Goal: Task Accomplishment & Management: Complete application form

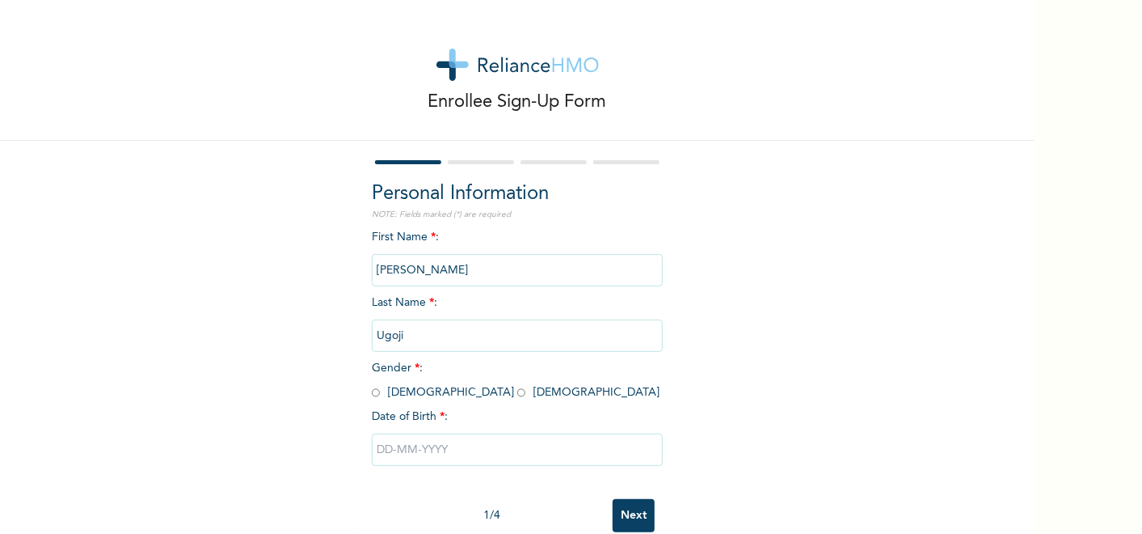
click at [372, 395] on input "radio" at bounding box center [376, 392] width 8 height 15
radio input "true"
click at [407, 452] on input "text" at bounding box center [517, 449] width 291 height 32
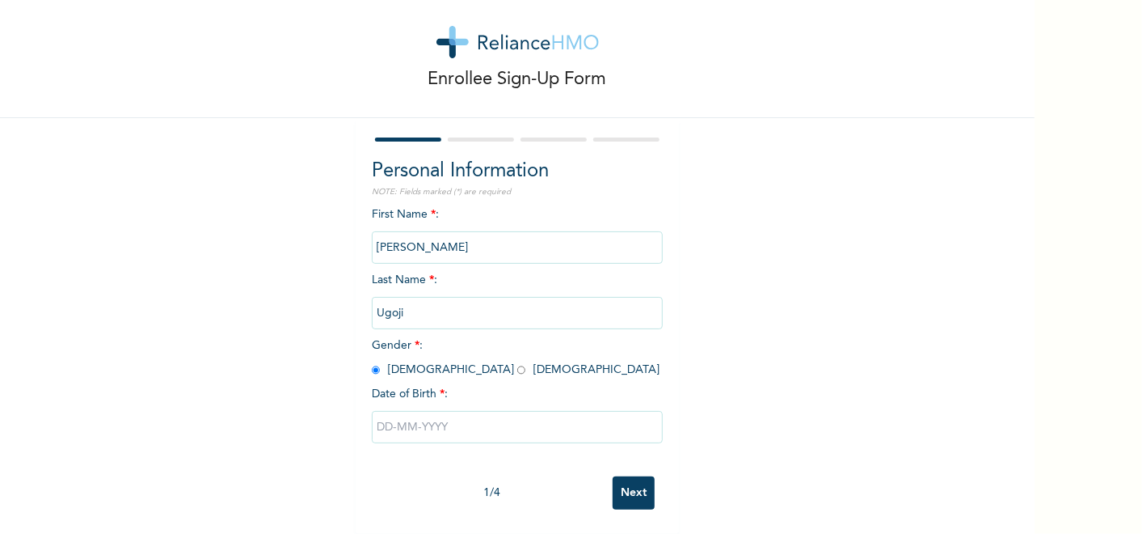
select select "7"
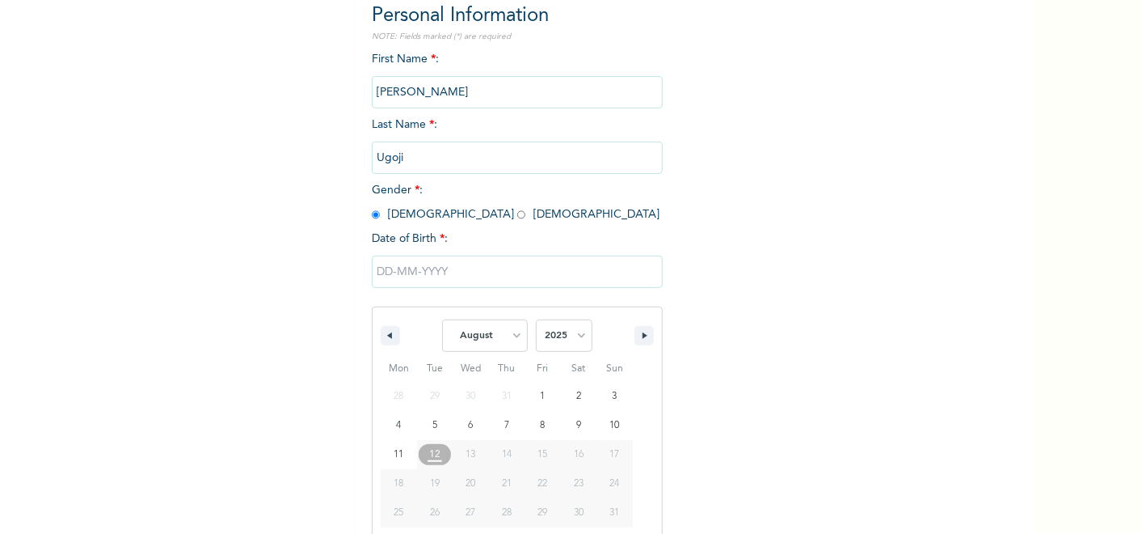
scroll to position [202, 0]
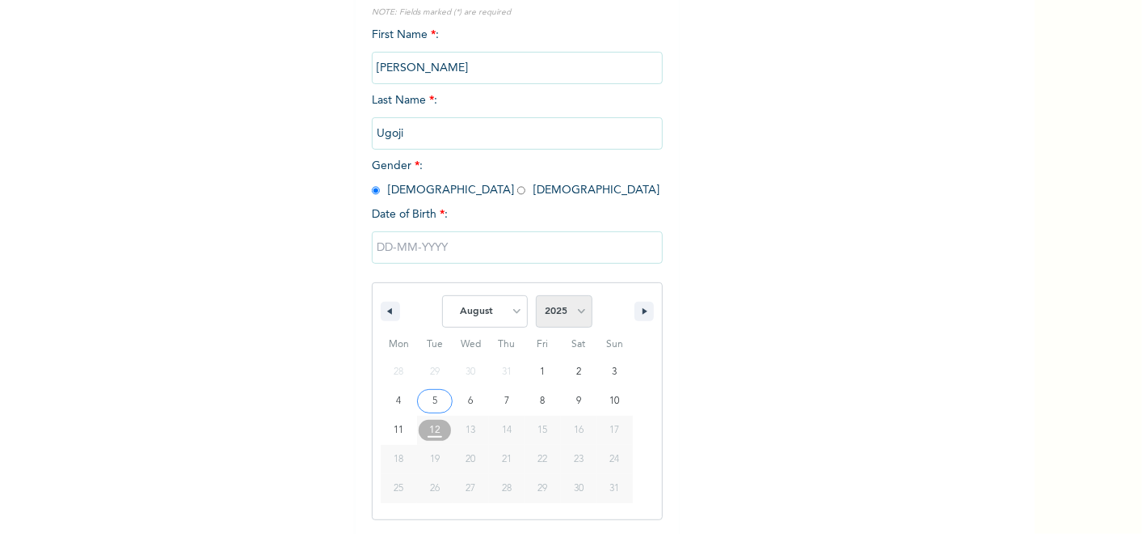
click at [548, 311] on select "2025 2024 2023 2022 2021 2020 2019 2018 2017 2016 2015 2014 2013 2012 2011 2010…" at bounding box center [564, 311] width 57 height 32
select select "1990"
click at [536, 295] on select "2025 2024 2023 2022 2021 2020 2019 2018 2017 2016 2015 2014 2013 2012 2011 2010…" at bounding box center [564, 311] width 57 height 32
click at [485, 317] on select "January February March April May June July August September October November De…" at bounding box center [485, 311] width 86 height 32
select select "0"
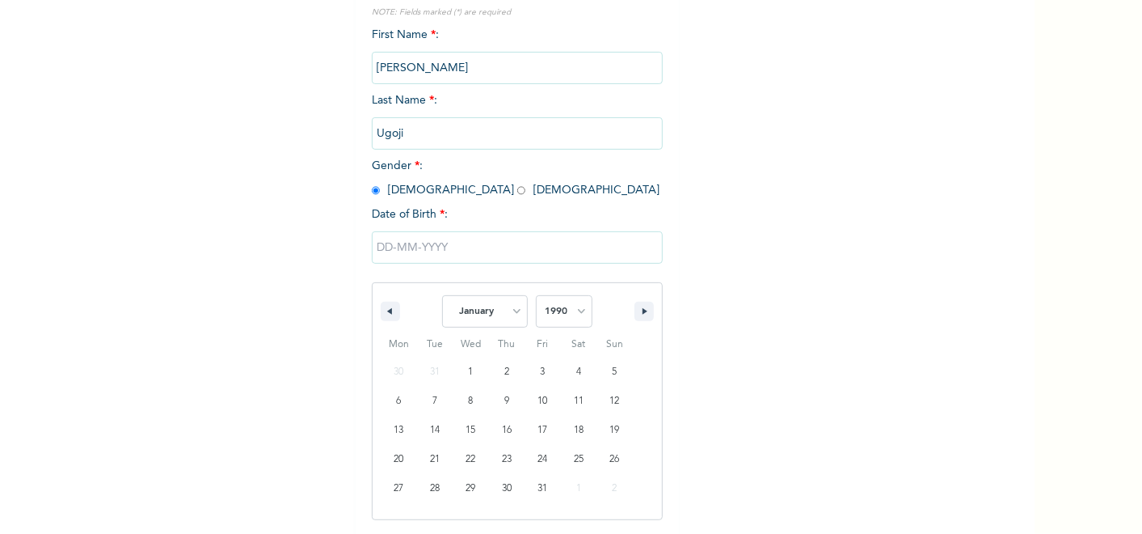
click at [442, 295] on select "January February March April May June July August September October November De…" at bounding box center [485, 311] width 86 height 32
type input "[DATE]"
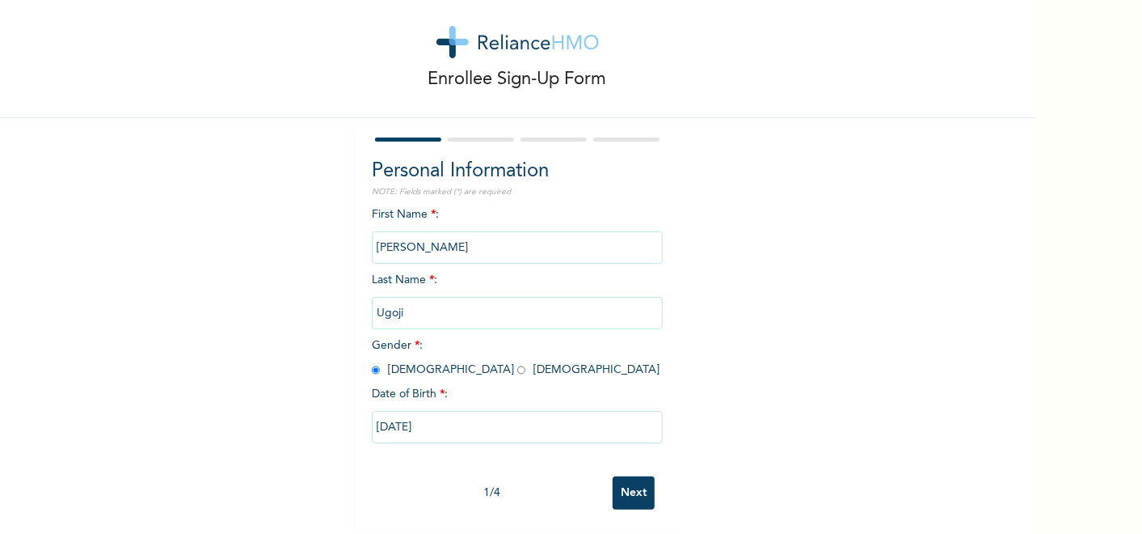
scroll to position [36, 0]
click at [619, 480] on input "Next" at bounding box center [634, 492] width 42 height 33
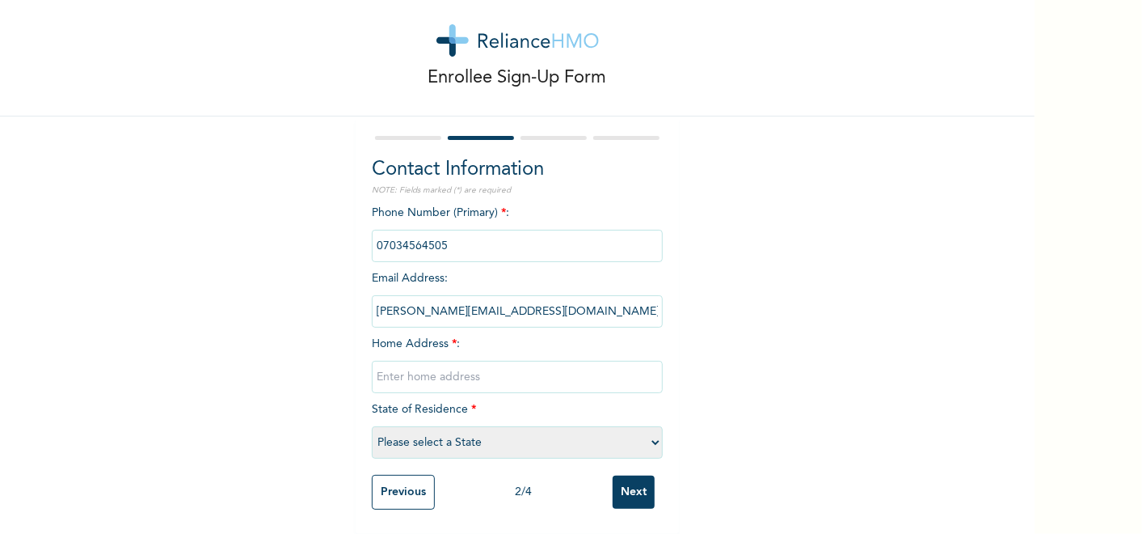
click at [538, 361] on input "text" at bounding box center [517, 377] width 291 height 32
type input "r"
type input "[GEOGRAPHIC_DATA]"
select select "33"
click at [620, 483] on input "Next" at bounding box center [634, 491] width 42 height 33
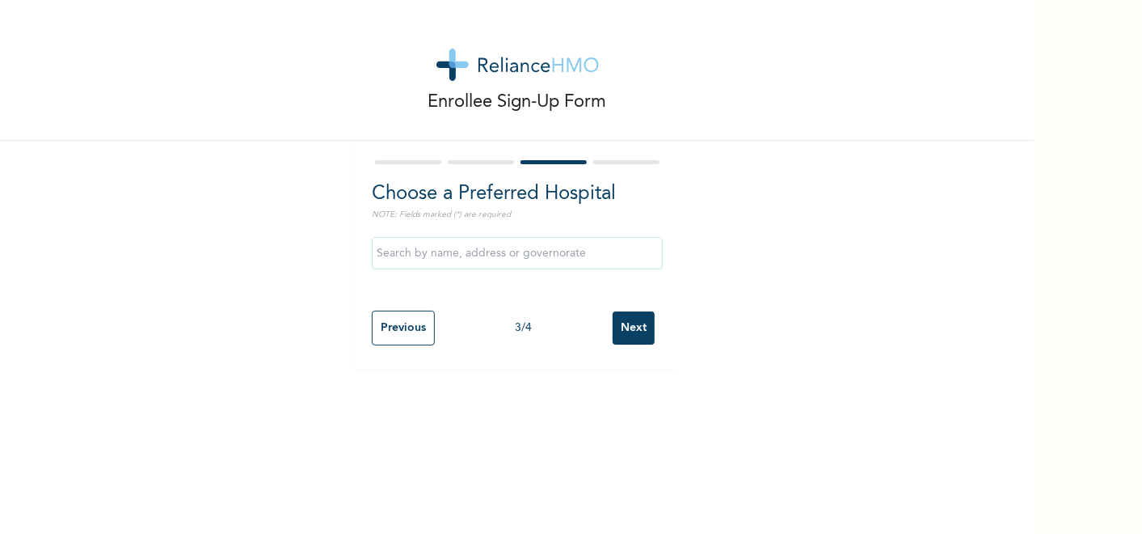
scroll to position [0, 0]
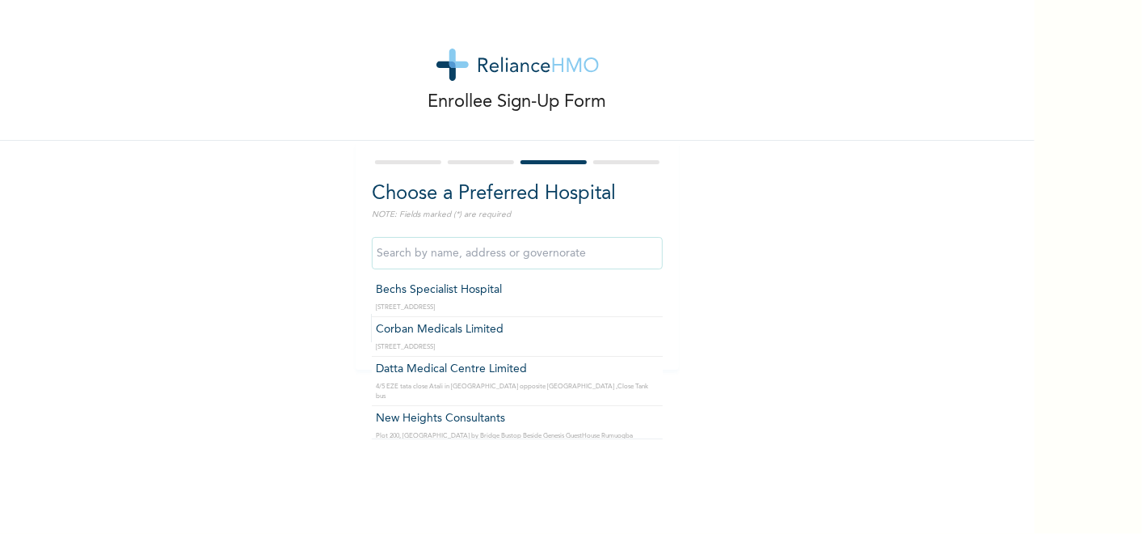
click at [487, 251] on input "text" at bounding box center [517, 253] width 291 height 32
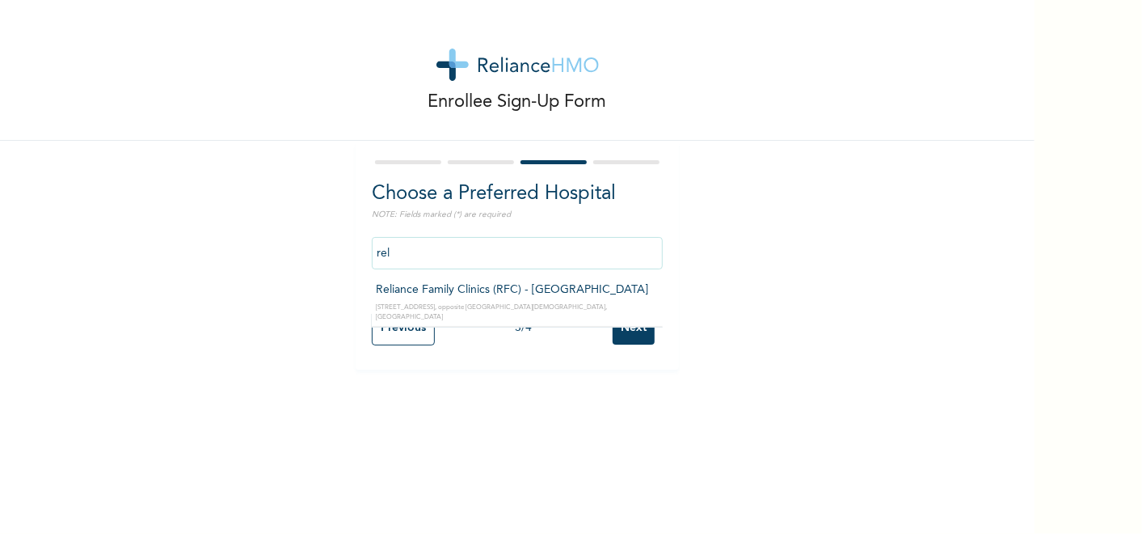
type input "Reliance Family Clinics (RFC) - [GEOGRAPHIC_DATA]"
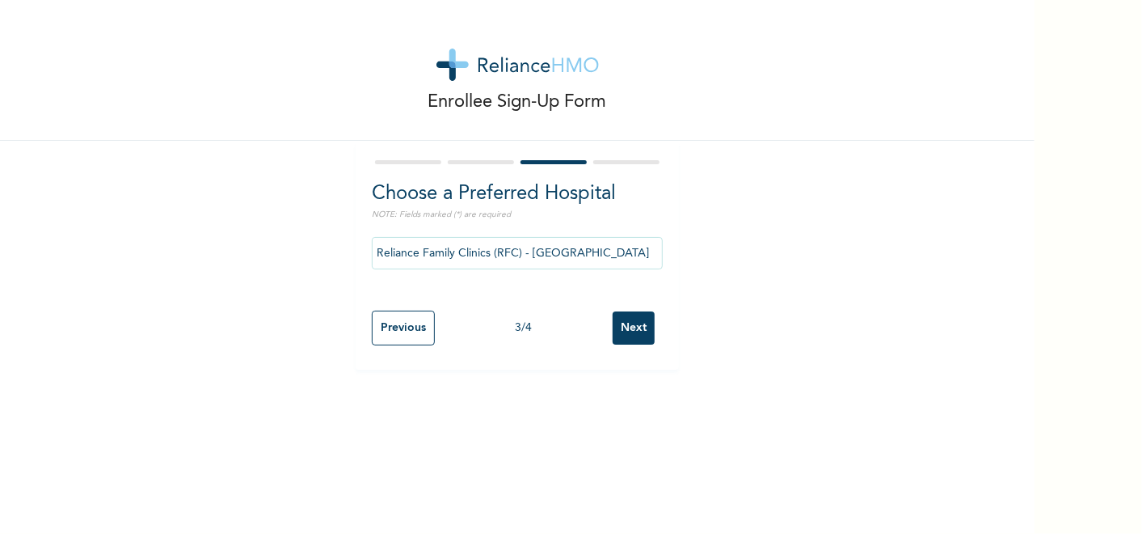
click at [623, 332] on input "Next" at bounding box center [634, 327] width 42 height 33
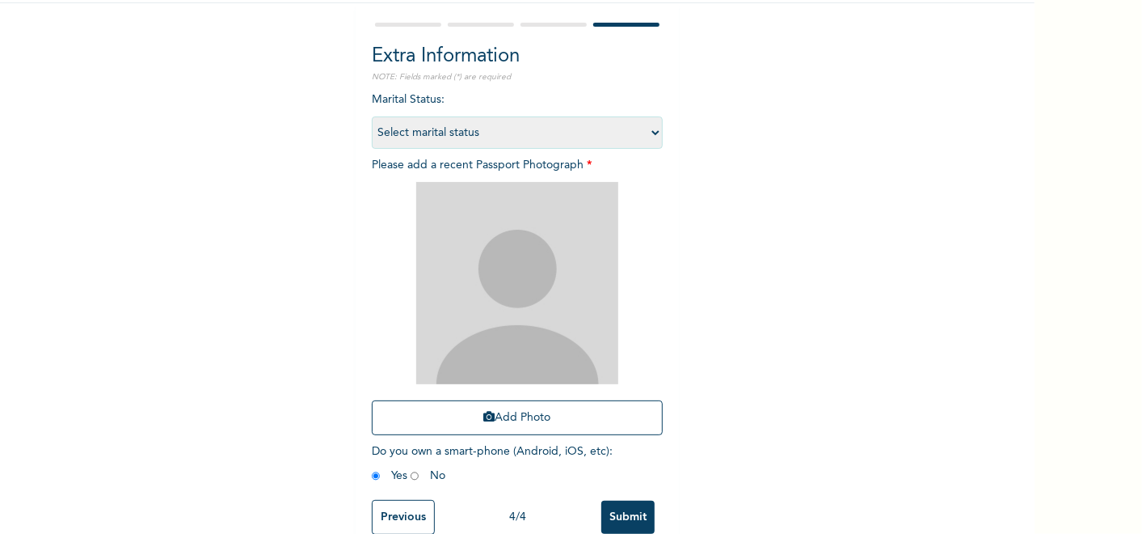
scroll to position [177, 0]
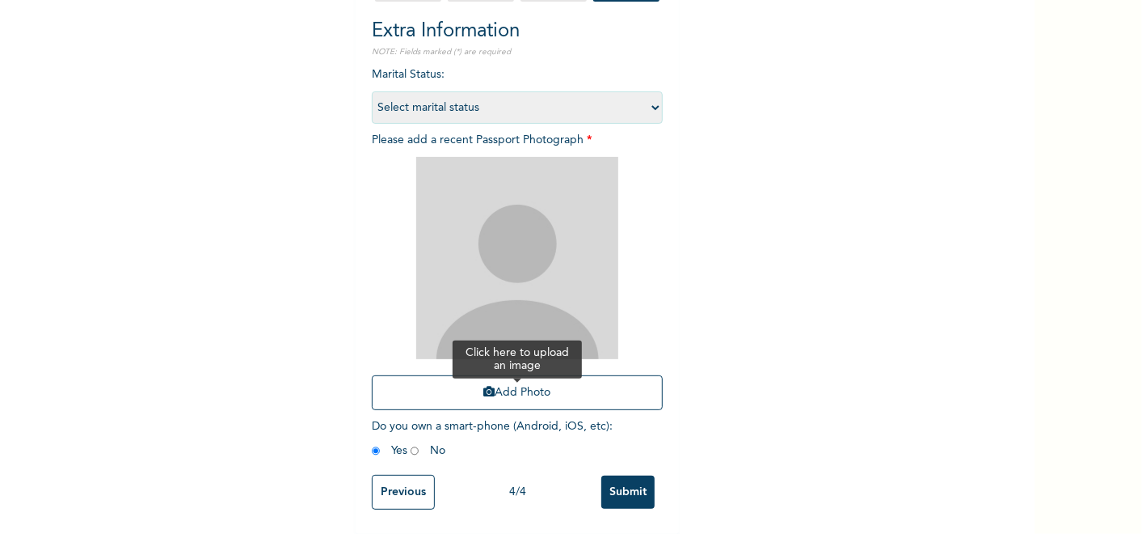
click at [517, 389] on button "Add Photo" at bounding box center [517, 392] width 291 height 35
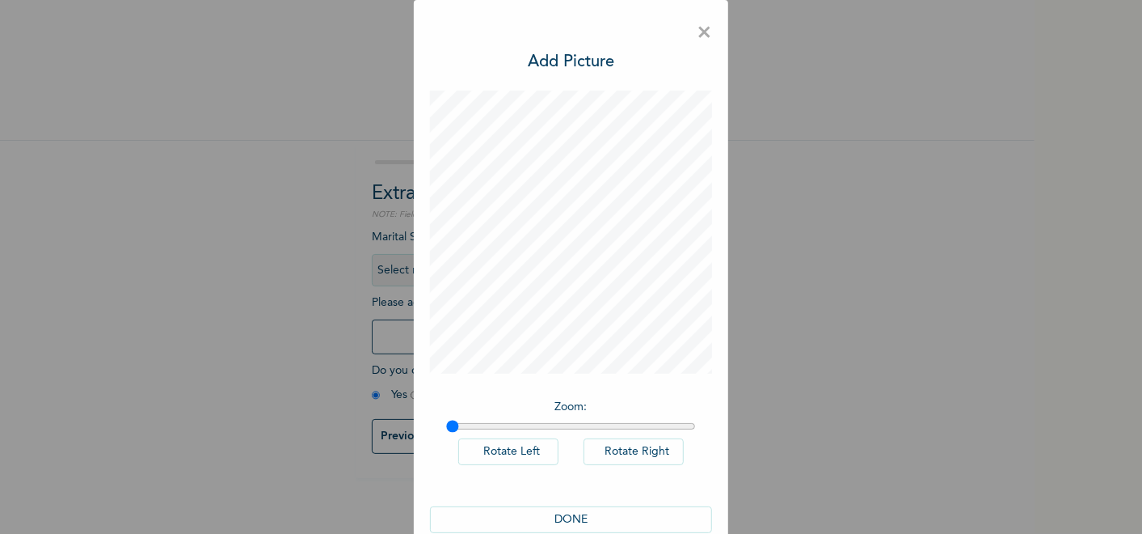
scroll to position [0, 0]
click at [593, 513] on button "DONE" at bounding box center [571, 519] width 283 height 27
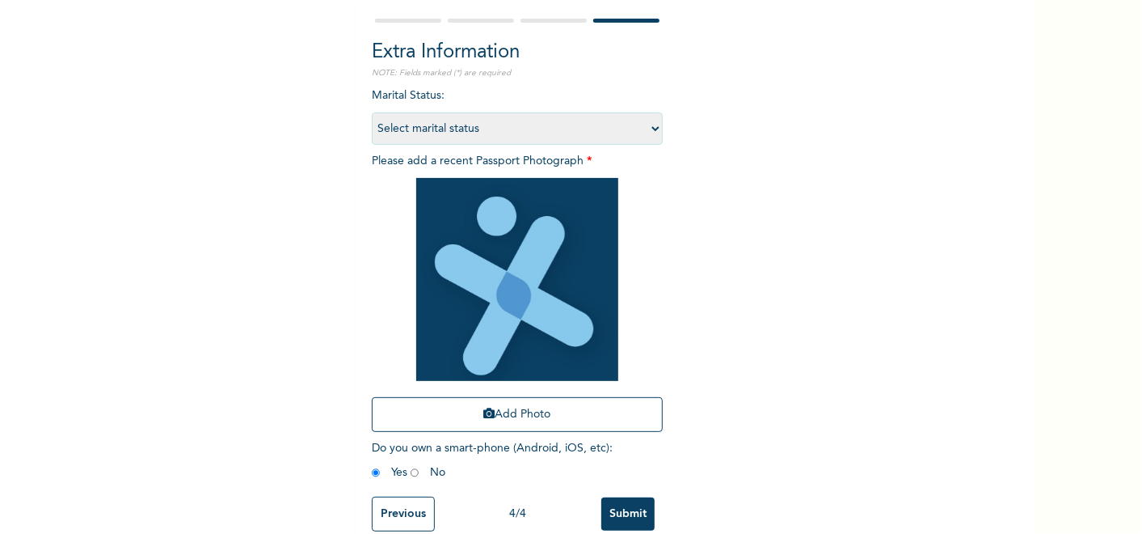
scroll to position [178, 0]
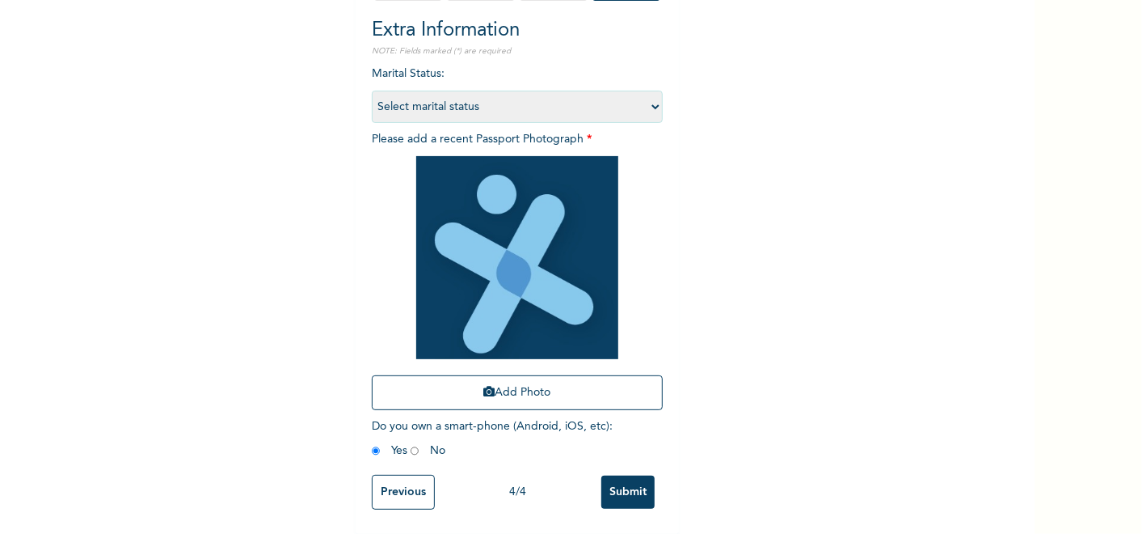
click at [629, 475] on input "Submit" at bounding box center [627, 491] width 53 height 33
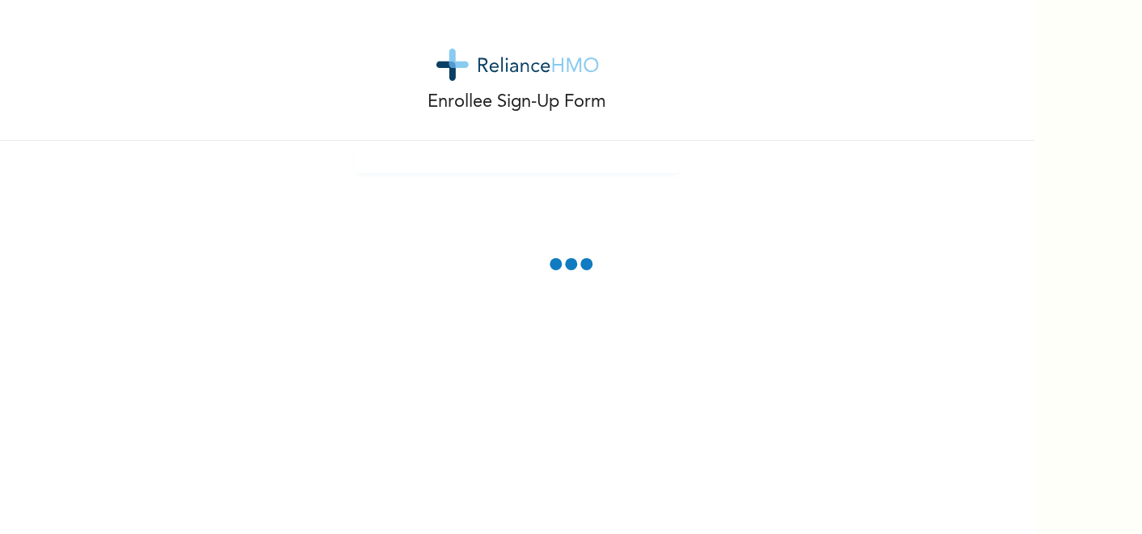
scroll to position [0, 0]
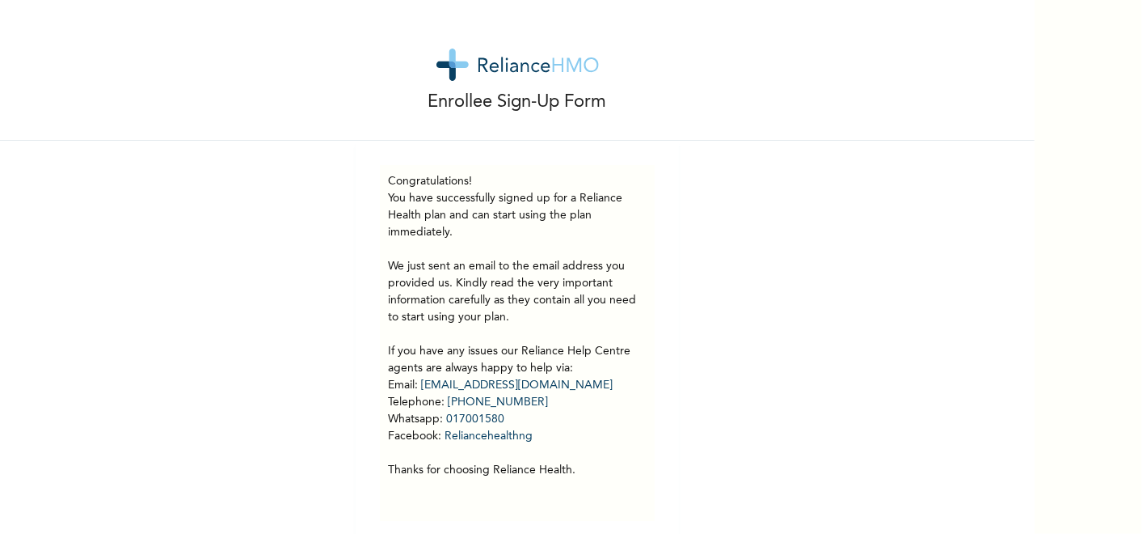
click at [629, 472] on p "You have successfully signed up for a Reliance Health plan and can start using …" at bounding box center [517, 334] width 259 height 289
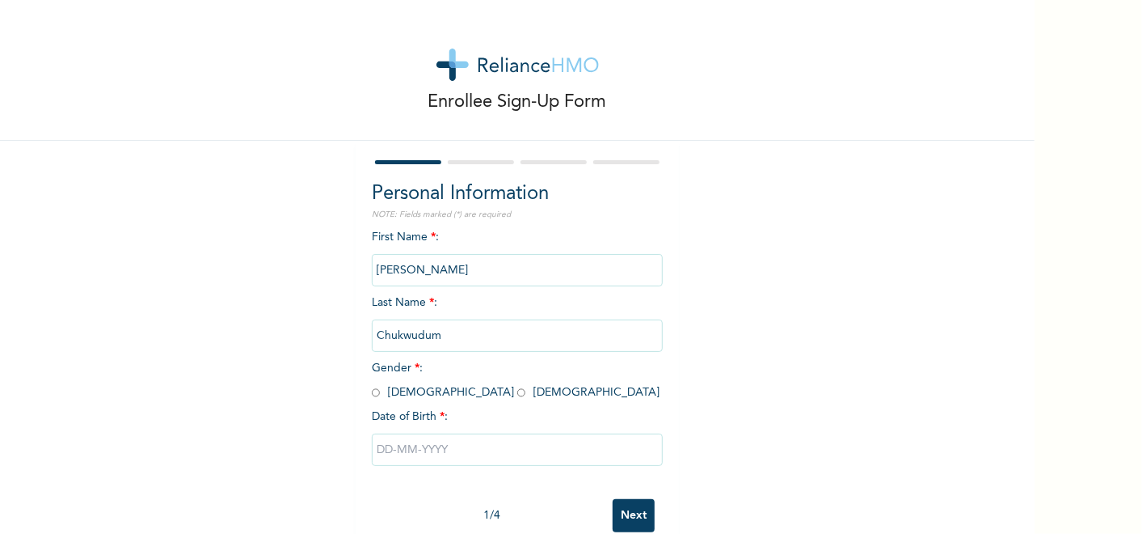
click at [372, 390] on input "radio" at bounding box center [376, 392] width 8 height 15
radio input "true"
click at [424, 447] on input "text" at bounding box center [517, 449] width 291 height 32
select select "7"
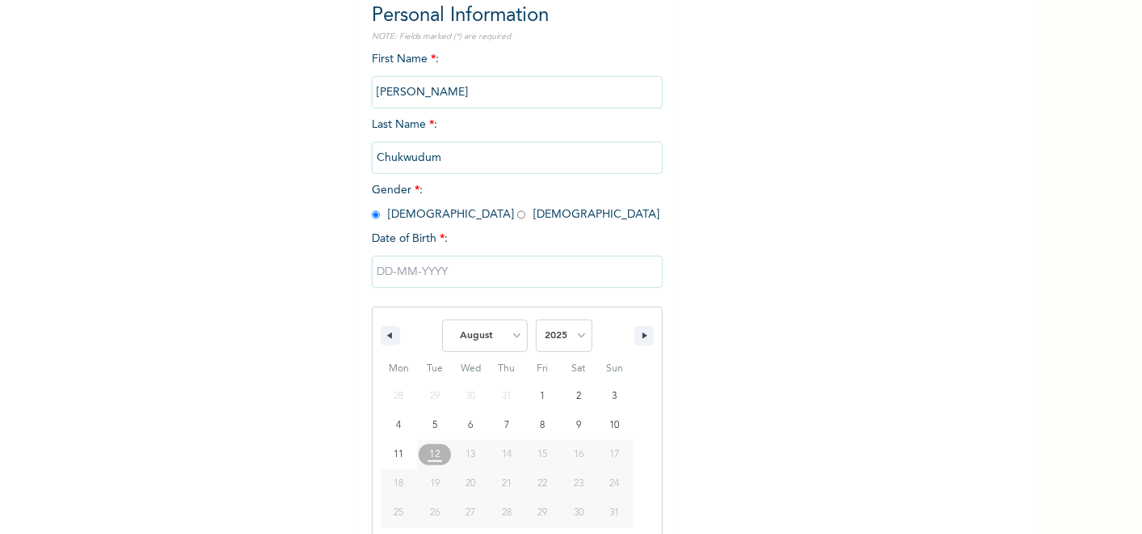
scroll to position [202, 0]
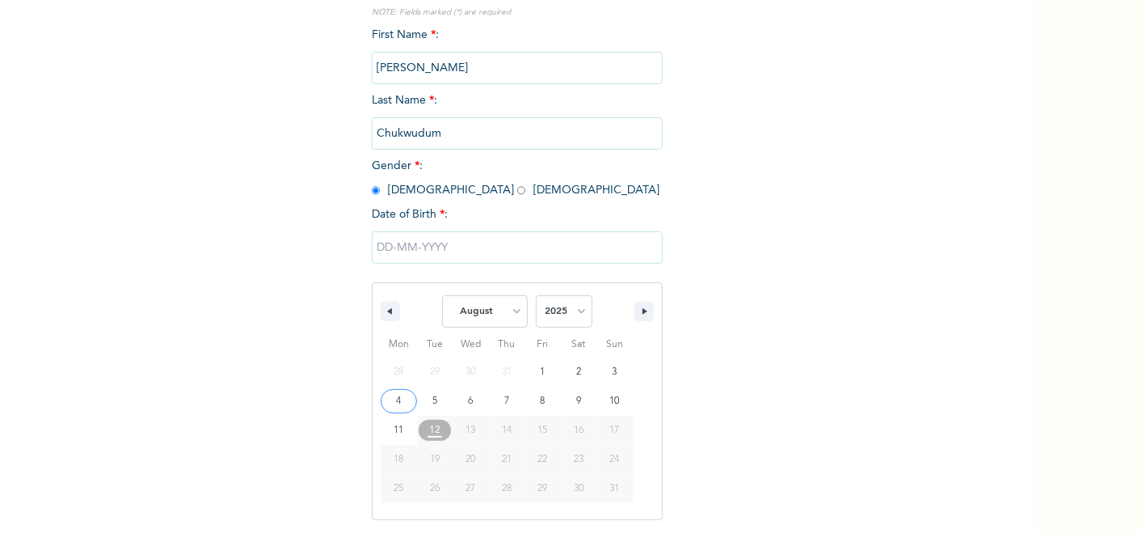
type input "08/04/2025"
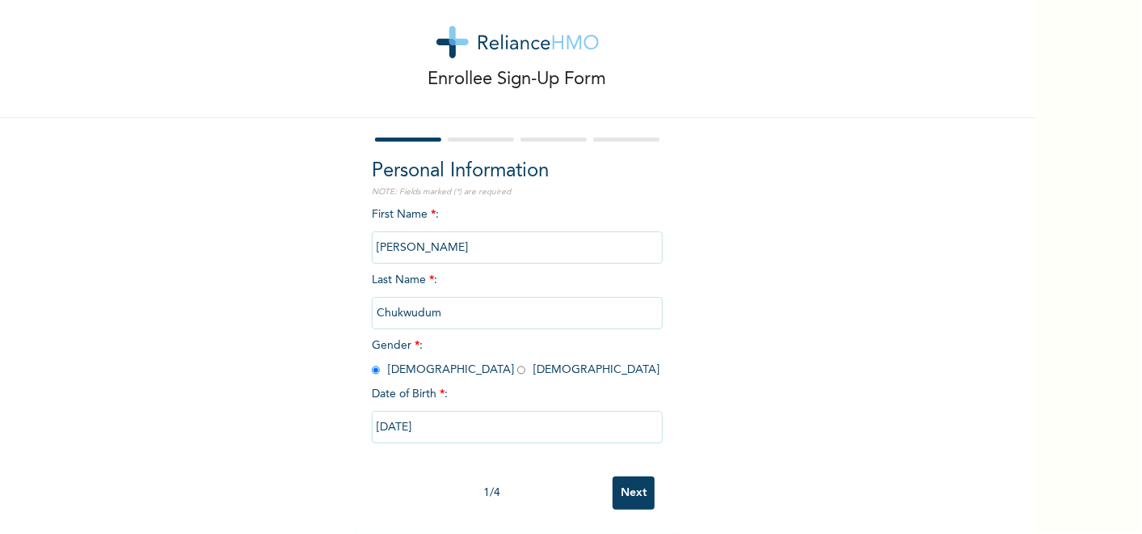
scroll to position [36, 0]
click at [616, 476] on input "Next" at bounding box center [634, 492] width 42 height 33
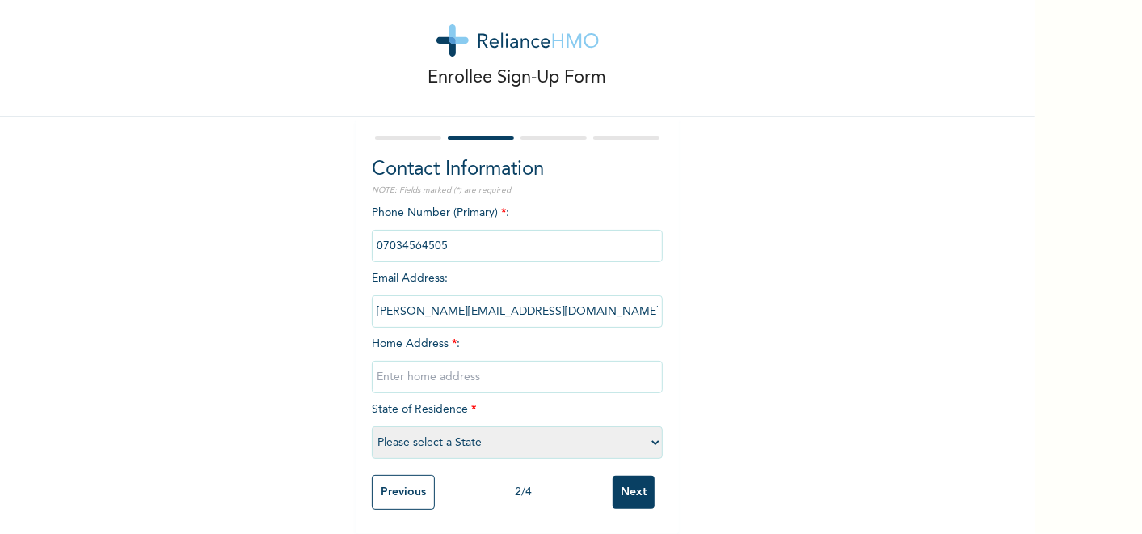
click at [499, 361] on input "text" at bounding box center [517, 377] width 291 height 32
type input "[GEOGRAPHIC_DATA]"
select select "33"
click at [631, 475] on input "Next" at bounding box center [634, 491] width 42 height 33
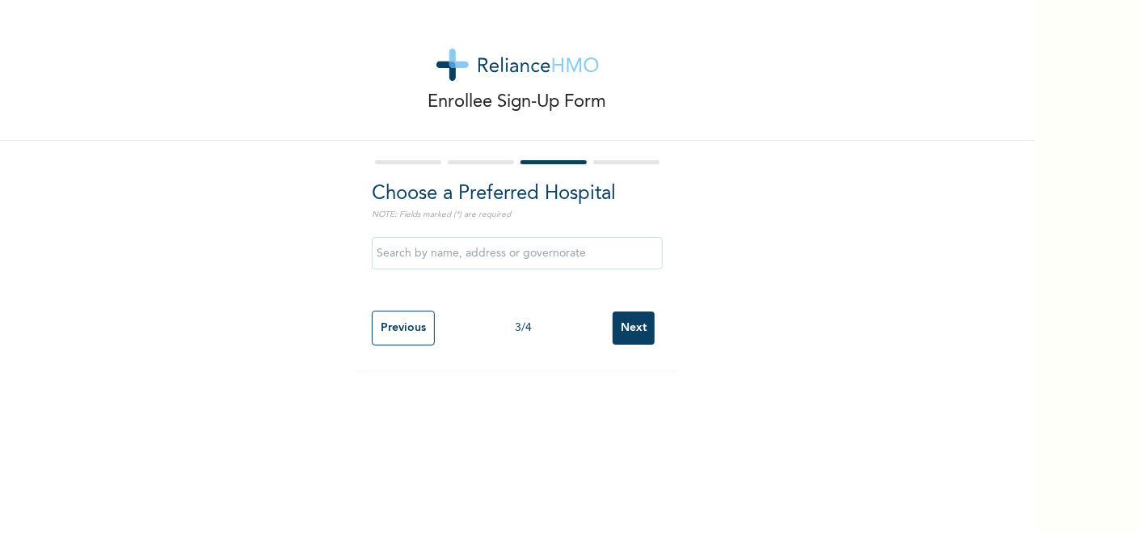
scroll to position [0, 0]
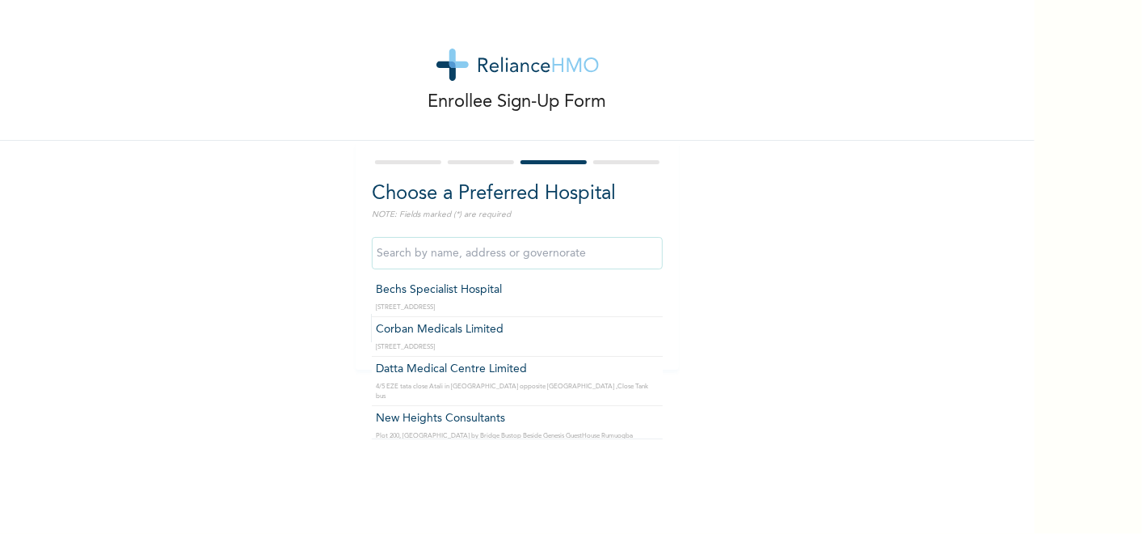
click at [489, 247] on input "text" at bounding box center [517, 253] width 291 height 32
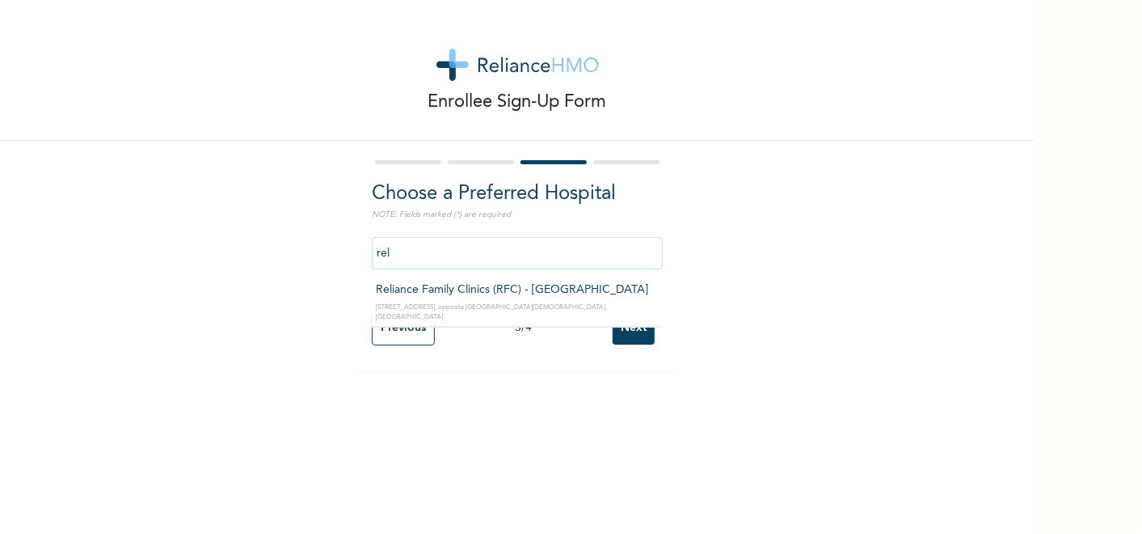
type input "Reliance Family Clinics (RFC) - [GEOGRAPHIC_DATA]"
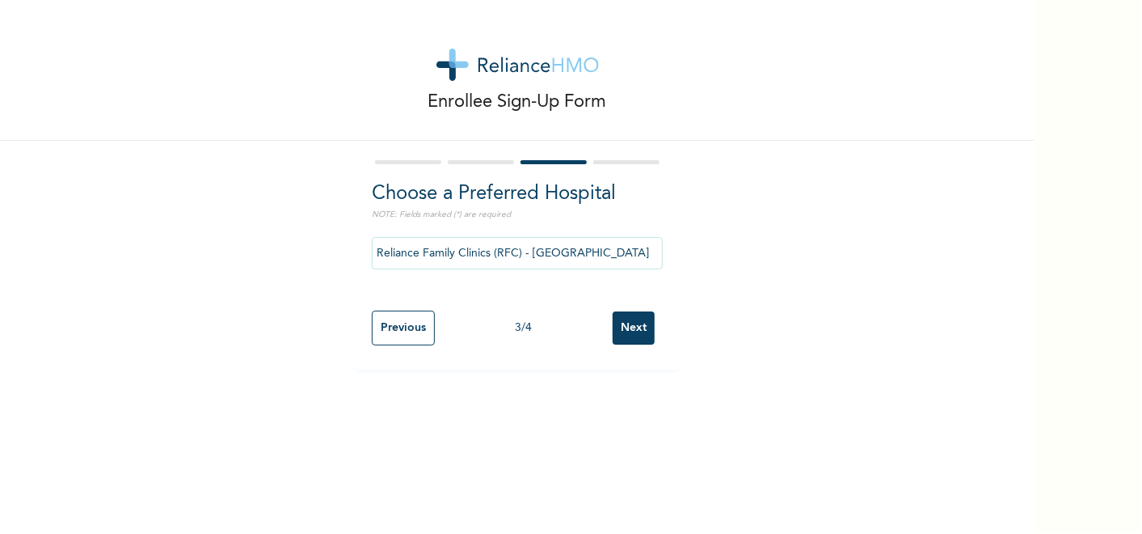
click at [632, 332] on input "Next" at bounding box center [634, 327] width 42 height 33
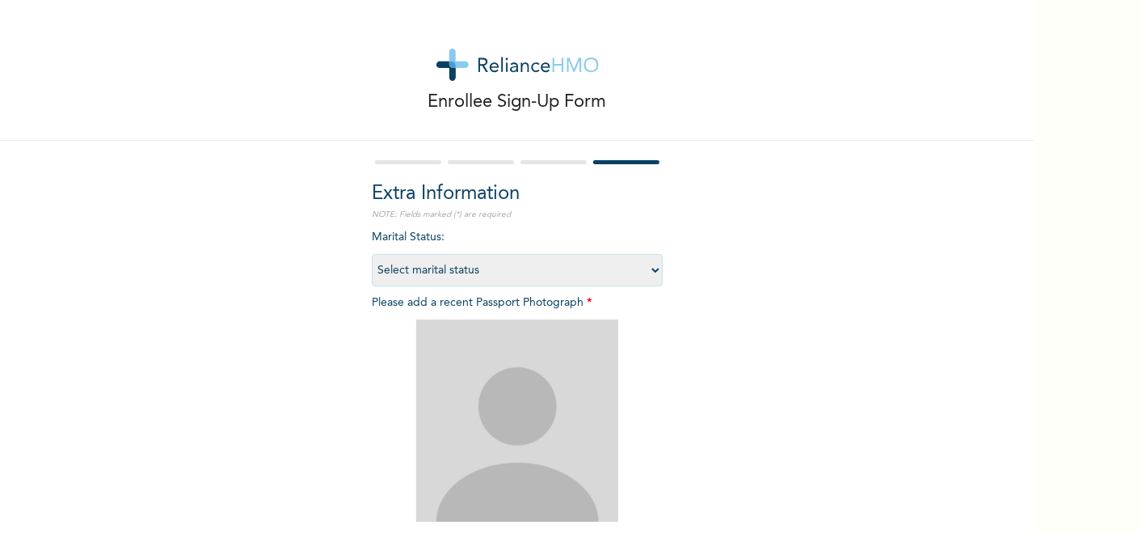
scroll to position [177, 0]
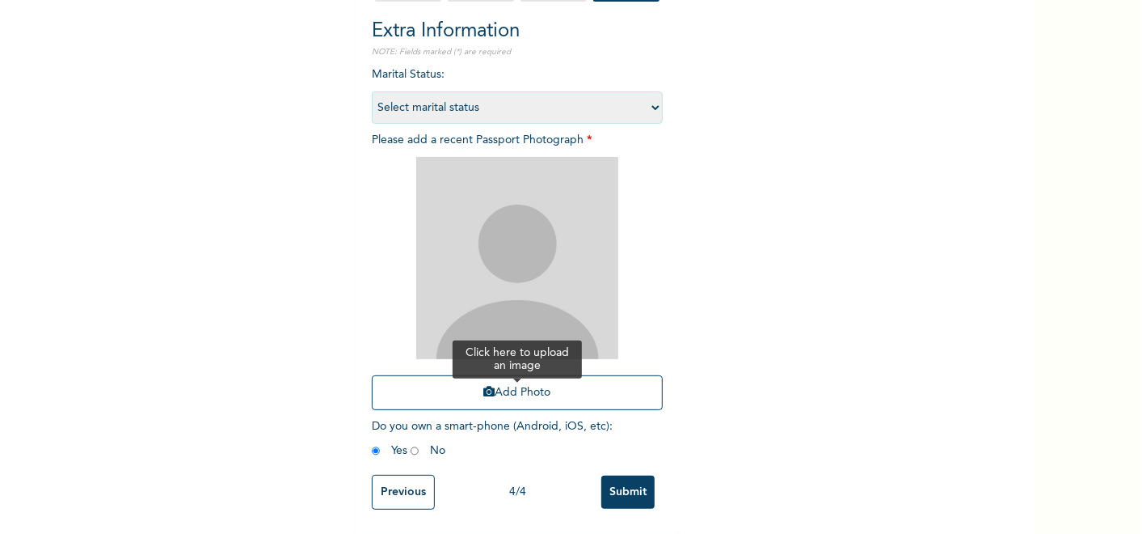
click at [524, 386] on button "Add Photo" at bounding box center [517, 392] width 291 height 35
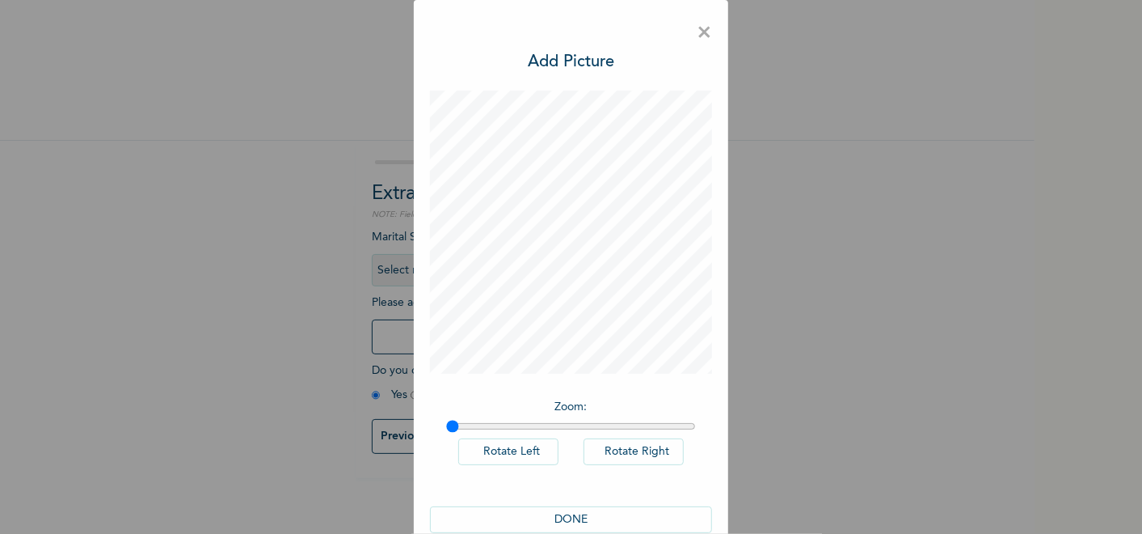
click at [495, 519] on button "DONE" at bounding box center [571, 519] width 283 height 27
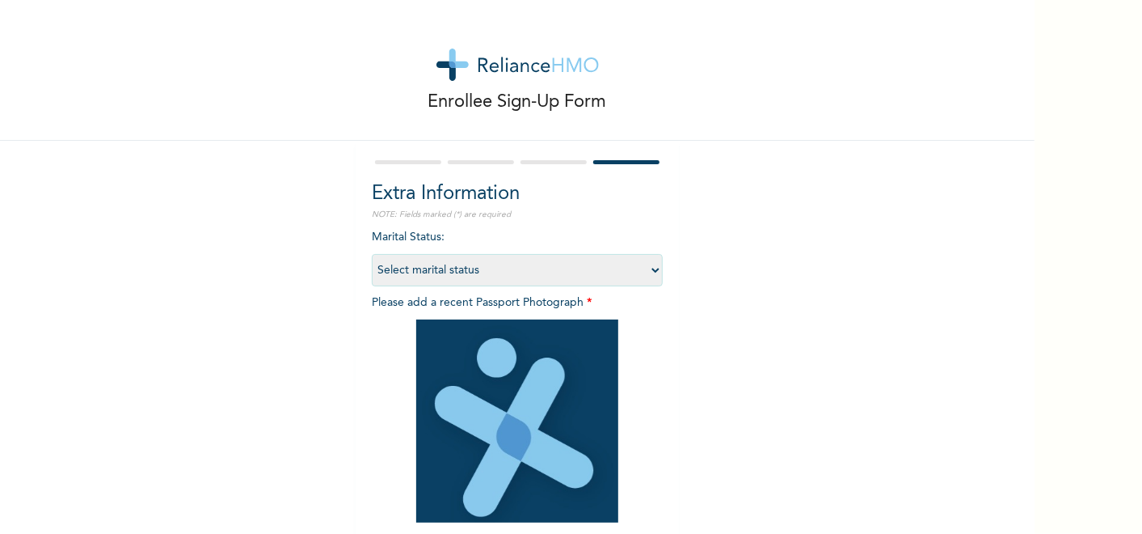
scroll to position [178, 0]
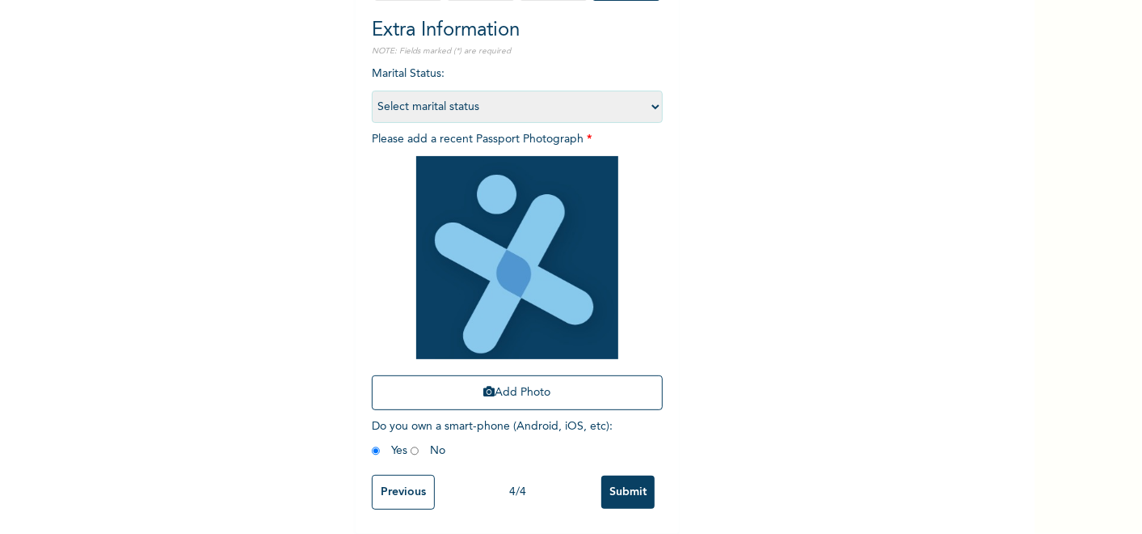
click at [624, 475] on input "Submit" at bounding box center [627, 491] width 53 height 33
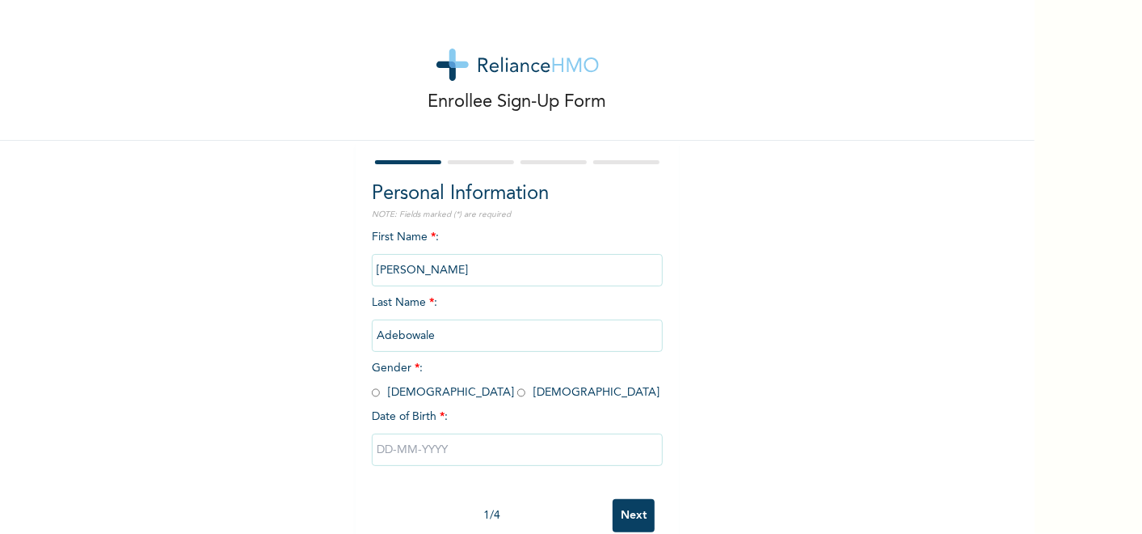
click at [372, 394] on input "radio" at bounding box center [376, 392] width 8 height 15
radio input "true"
click at [408, 457] on input "text" at bounding box center [517, 449] width 291 height 32
select select "7"
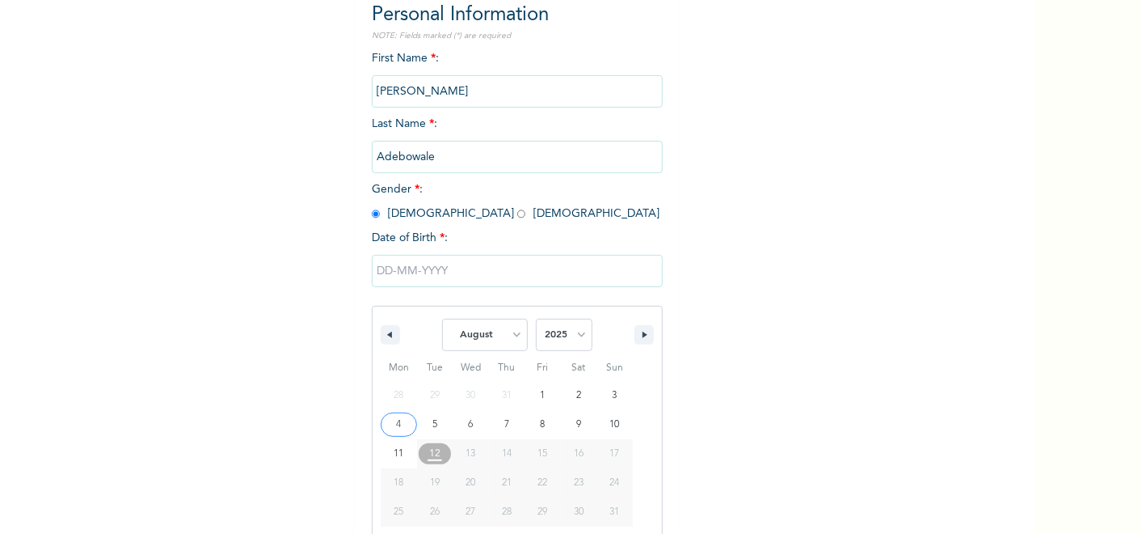
scroll to position [202, 0]
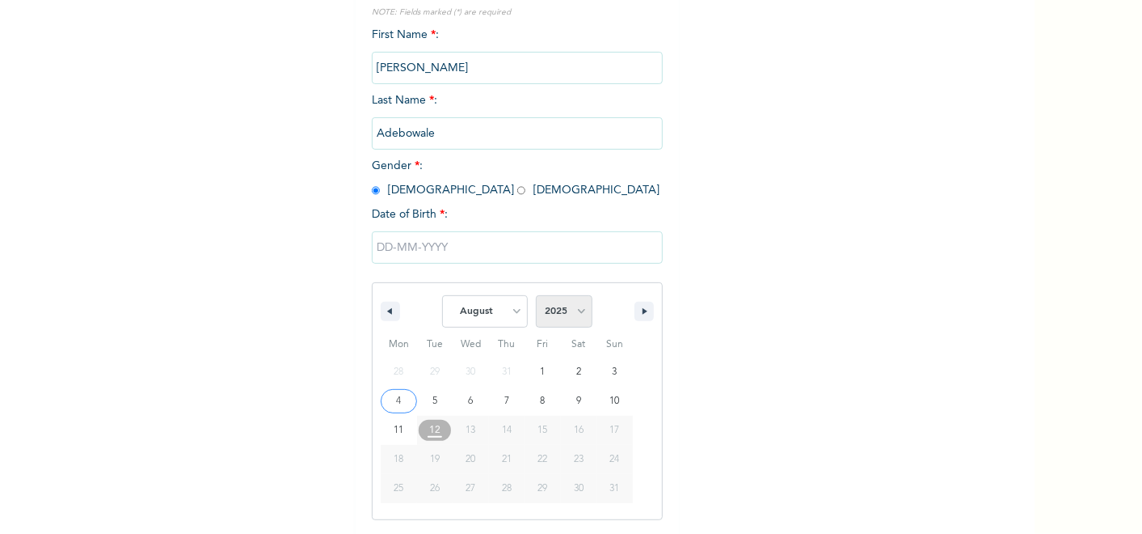
click at [545, 314] on select "2025 2024 2023 2022 2021 2020 2019 2018 2017 2016 2015 2014 2013 2012 2011 2010…" at bounding box center [564, 311] width 57 height 32
select select "1990"
click at [536, 295] on select "2025 2024 2023 2022 2021 2020 2019 2018 2017 2016 2015 2014 2013 2012 2011 2010…" at bounding box center [564, 311] width 57 height 32
click at [494, 316] on select "January February March April May June July August September October November De…" at bounding box center [485, 311] width 86 height 32
select select "0"
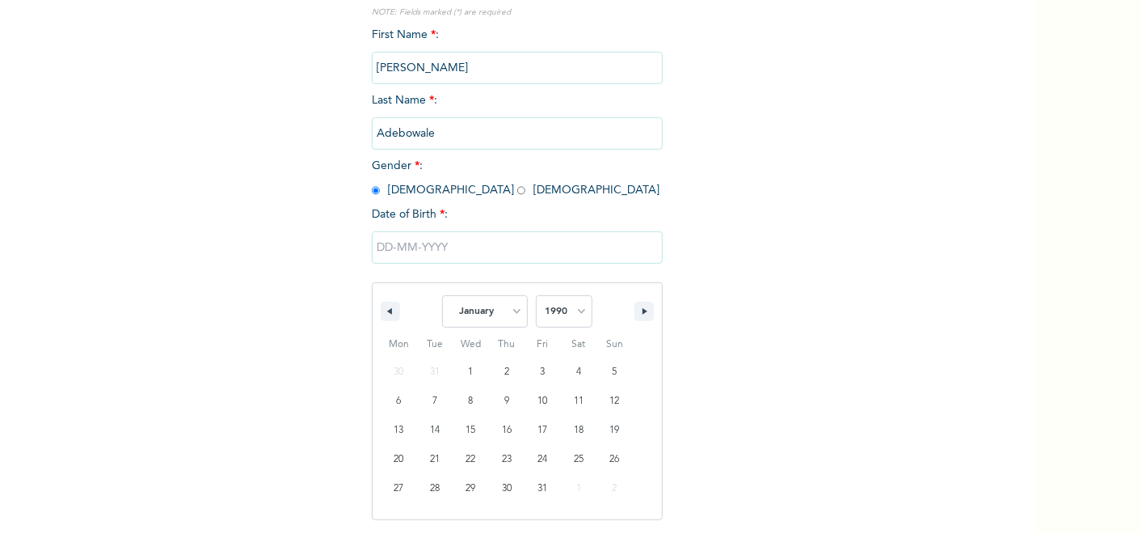
click at [442, 295] on select "January February March April May June July August September October November De…" at bounding box center [485, 311] width 86 height 32
type input "[DATE]"
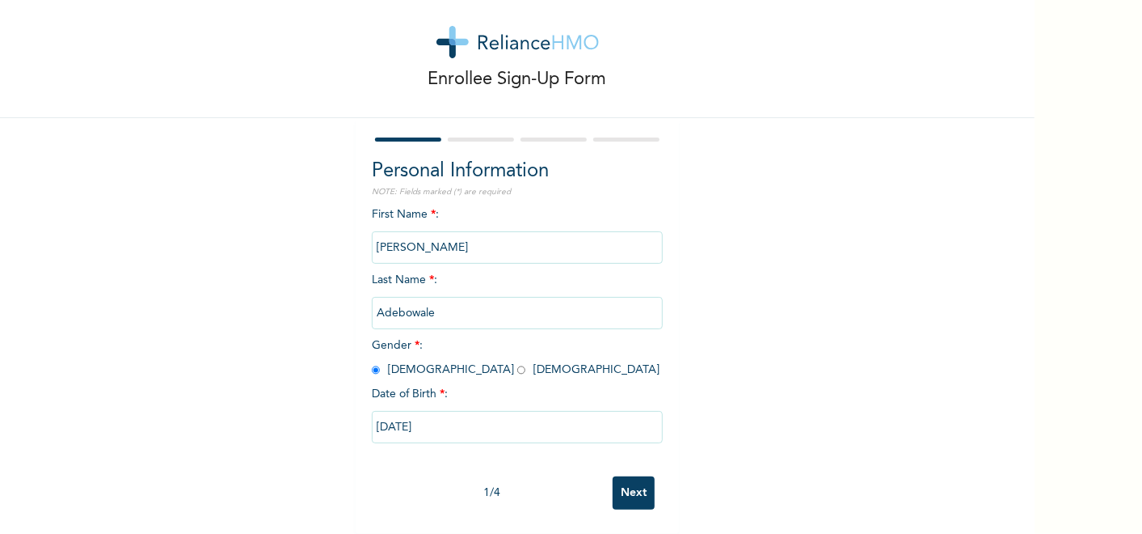
click at [615, 487] on input "Next" at bounding box center [634, 492] width 42 height 33
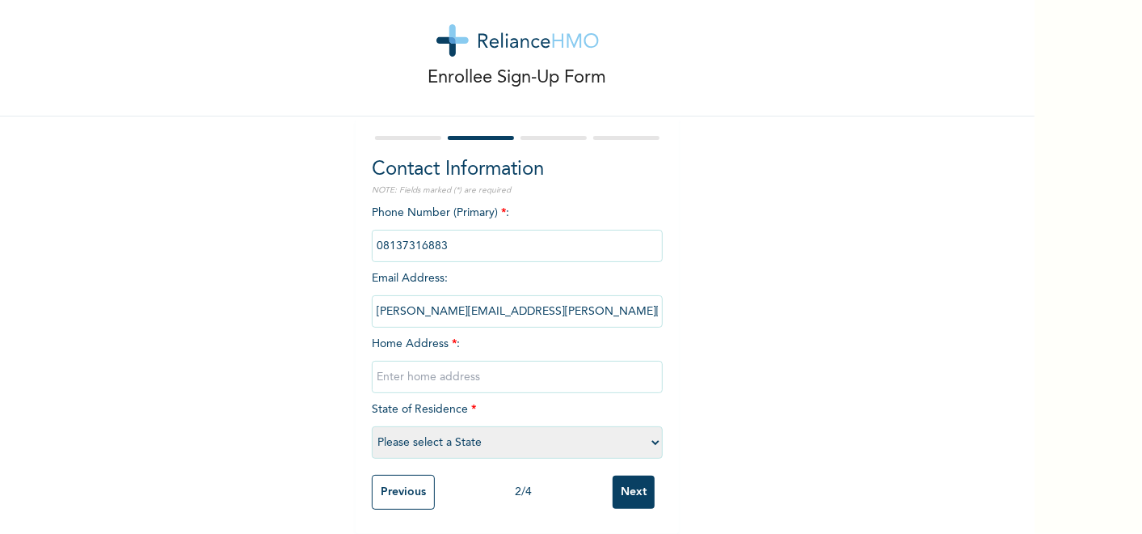
click at [554, 361] on input "text" at bounding box center [517, 377] width 291 height 32
type input "[GEOGRAPHIC_DATA]"
select select "33"
click at [613, 491] on input "Next" at bounding box center [634, 491] width 42 height 33
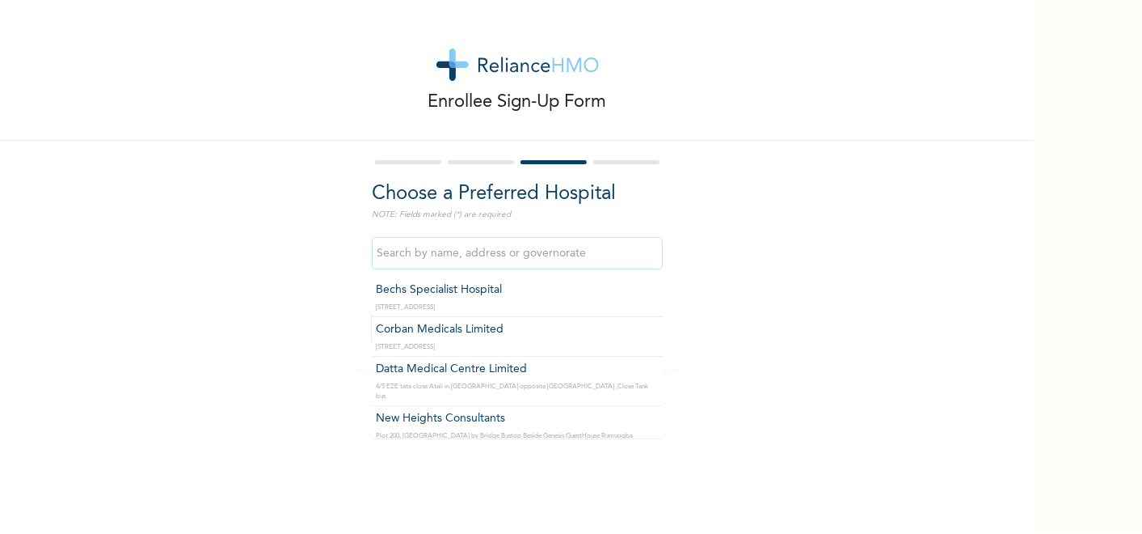
click at [496, 243] on input "text" at bounding box center [517, 253] width 291 height 32
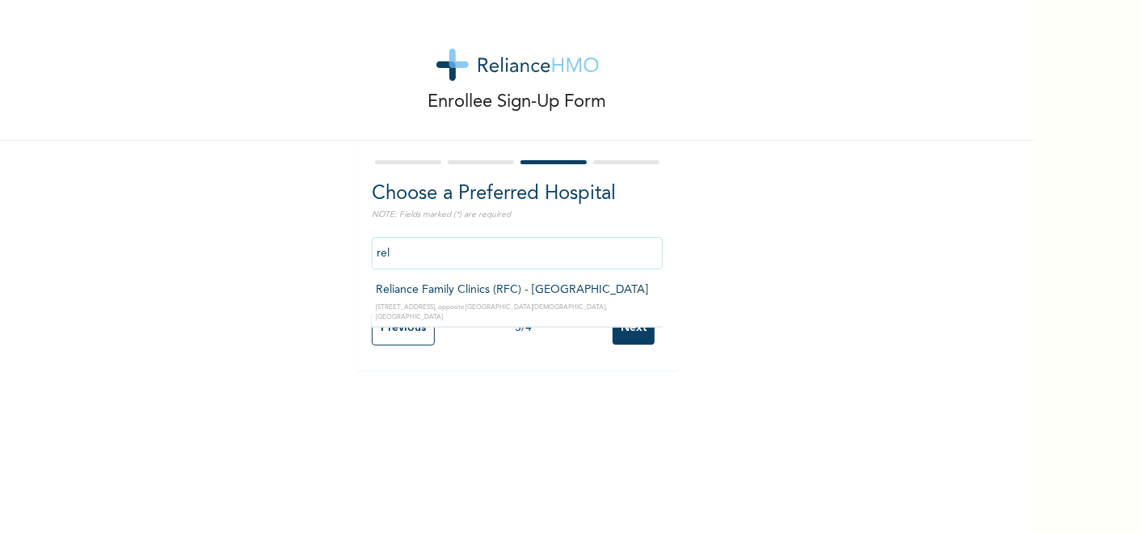
type input "Reliance Family Clinics (RFC) - [GEOGRAPHIC_DATA]"
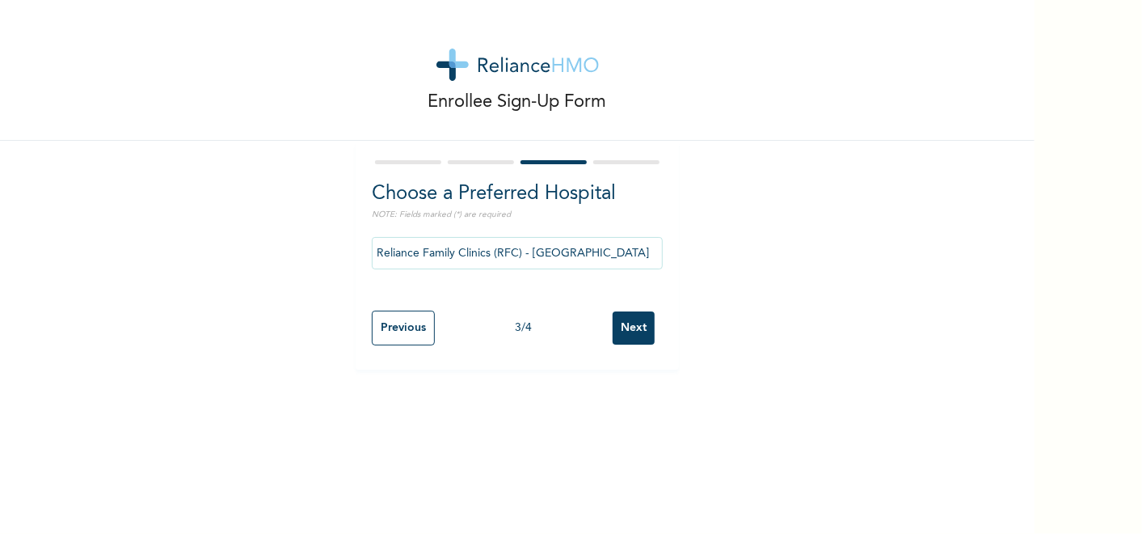
click at [618, 331] on input "Next" at bounding box center [634, 327] width 42 height 33
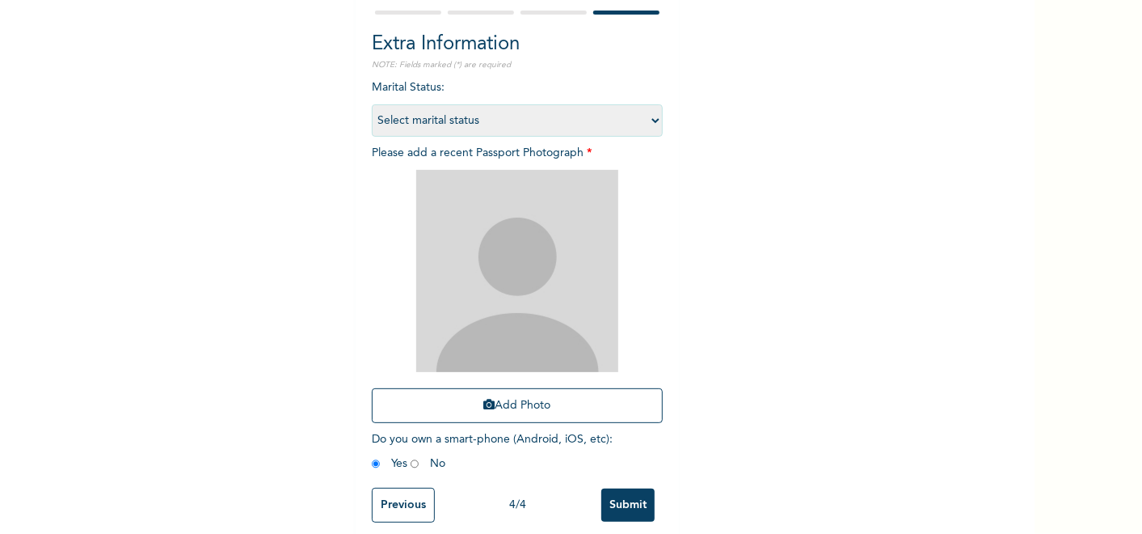
scroll to position [177, 0]
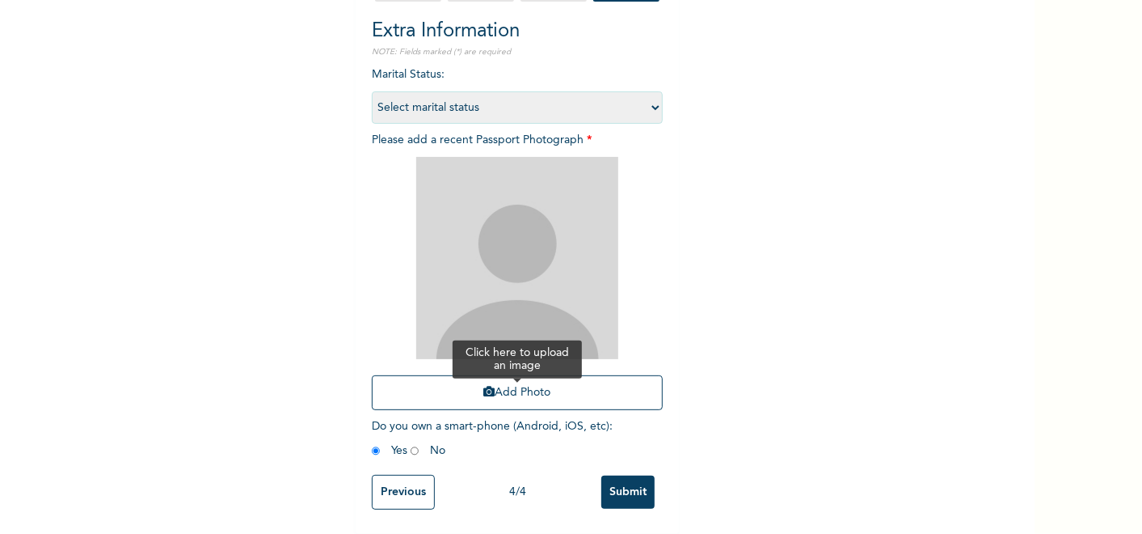
click at [566, 375] on button "Add Photo" at bounding box center [517, 392] width 291 height 35
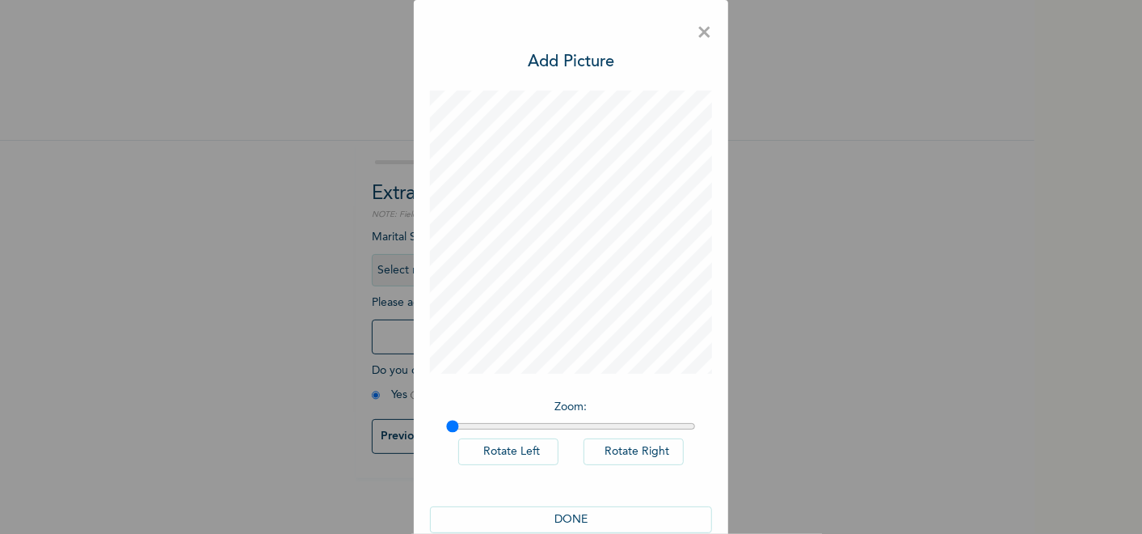
click at [566, 516] on button "DONE" at bounding box center [571, 519] width 283 height 27
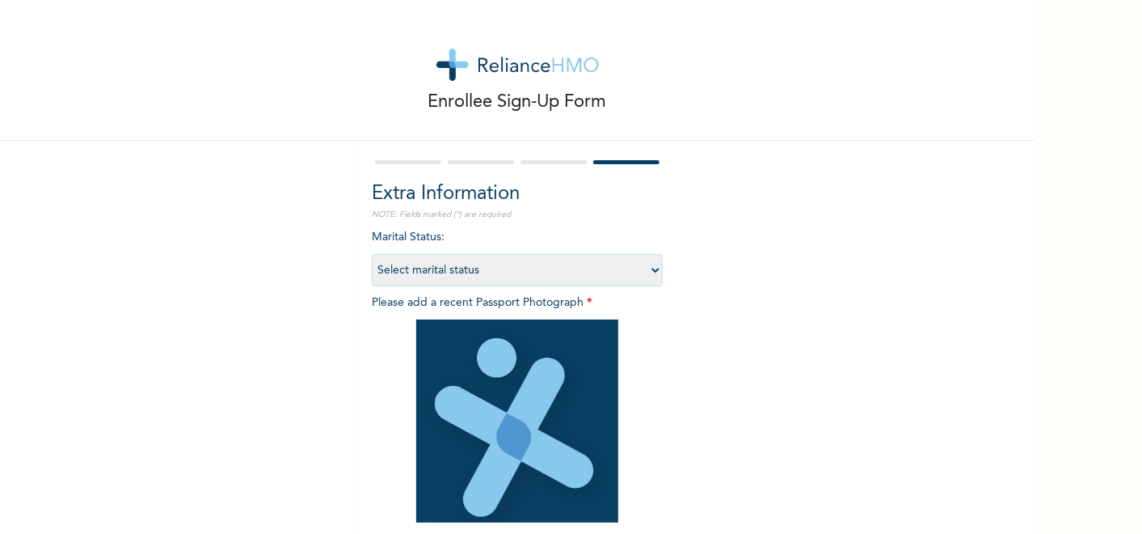
scroll to position [178, 0]
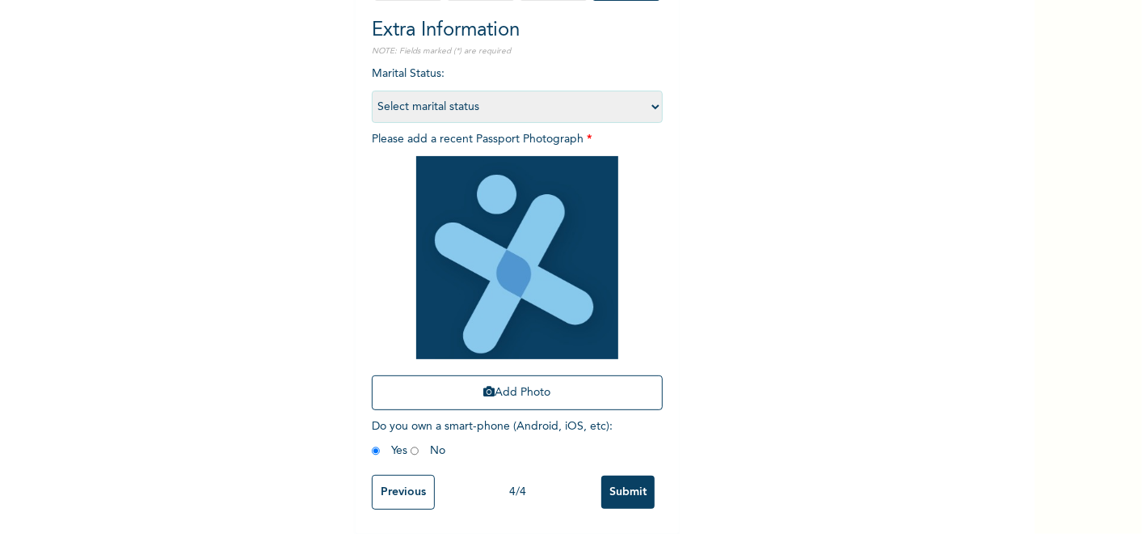
click at [632, 475] on input "Submit" at bounding box center [627, 491] width 53 height 33
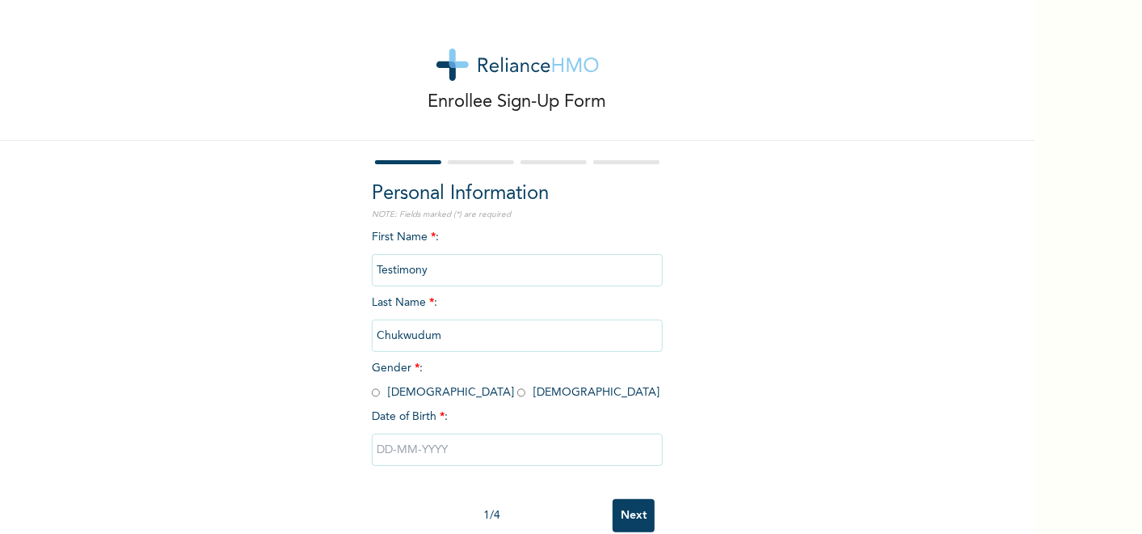
click at [374, 395] on span "Gender * : Male Female" at bounding box center [516, 380] width 288 height 36
click at [372, 389] on input "radio" at bounding box center [376, 392] width 8 height 15
radio input "true"
click at [416, 441] on input "text" at bounding box center [517, 449] width 291 height 32
select select "7"
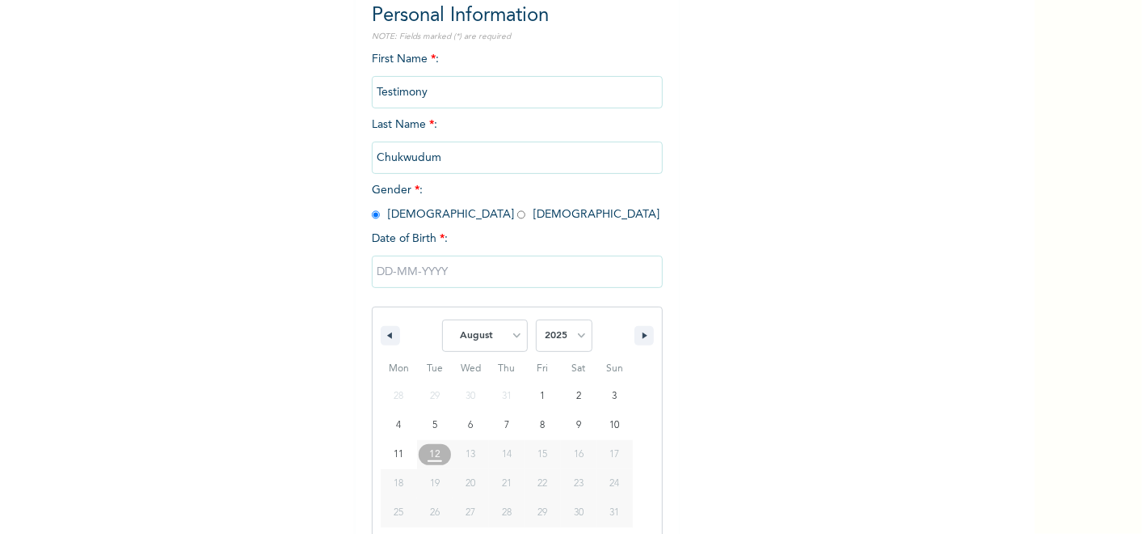
scroll to position [202, 0]
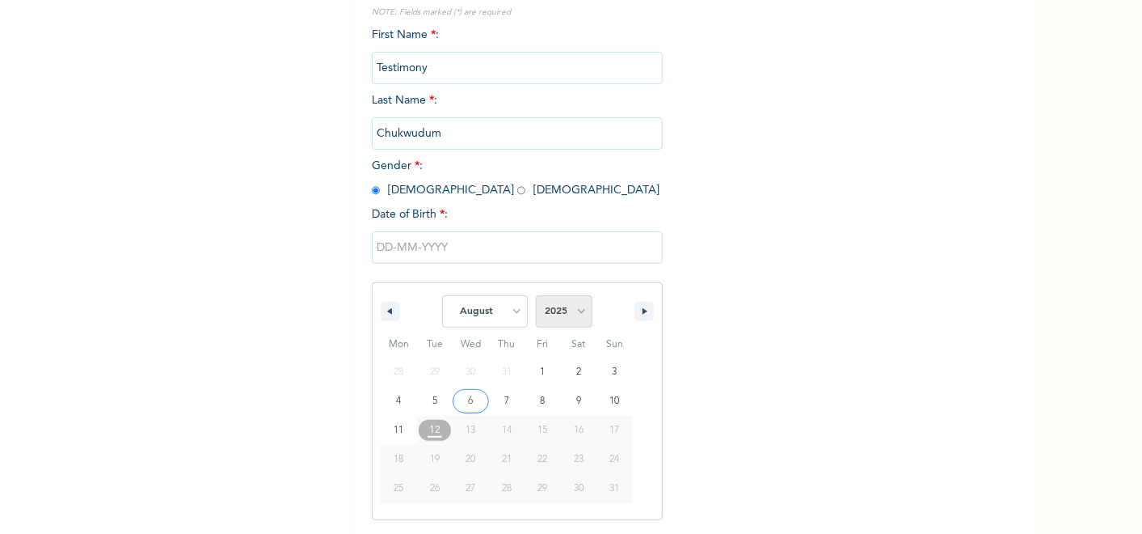
click at [555, 314] on select "2025 2024 2023 2022 2021 2020 2019 2018 2017 2016 2015 2014 2013 2012 2011 2010…" at bounding box center [564, 311] width 57 height 32
select select "2014"
click at [536, 295] on select "2025 2024 2023 2022 2021 2020 2019 2018 2017 2016 2015 2014 2013 2012 2011 2010…" at bounding box center [564, 311] width 57 height 32
type input "08/05/2014"
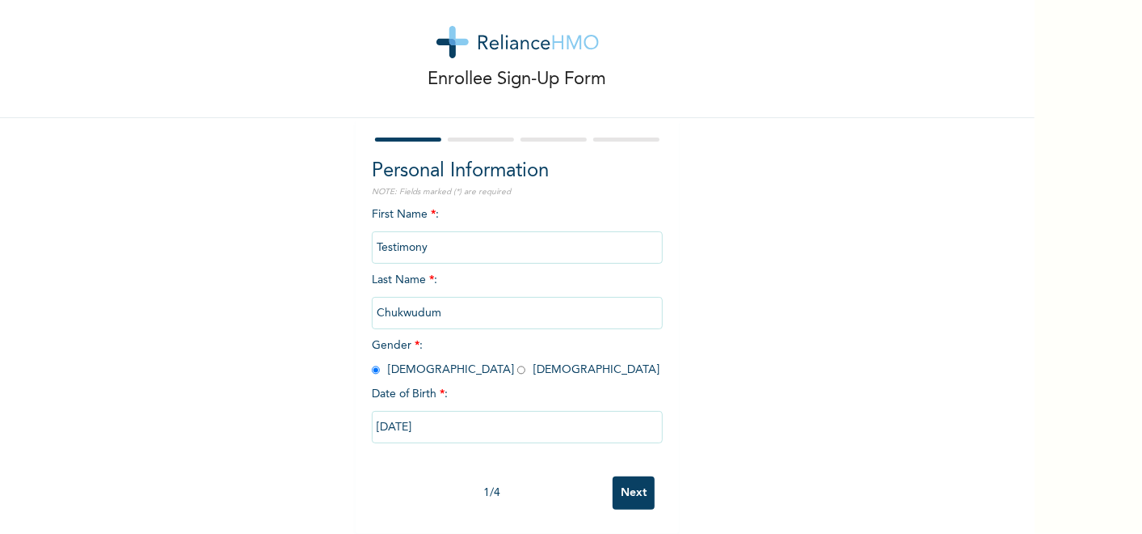
scroll to position [36, 0]
click at [635, 476] on input "Next" at bounding box center [634, 492] width 42 height 33
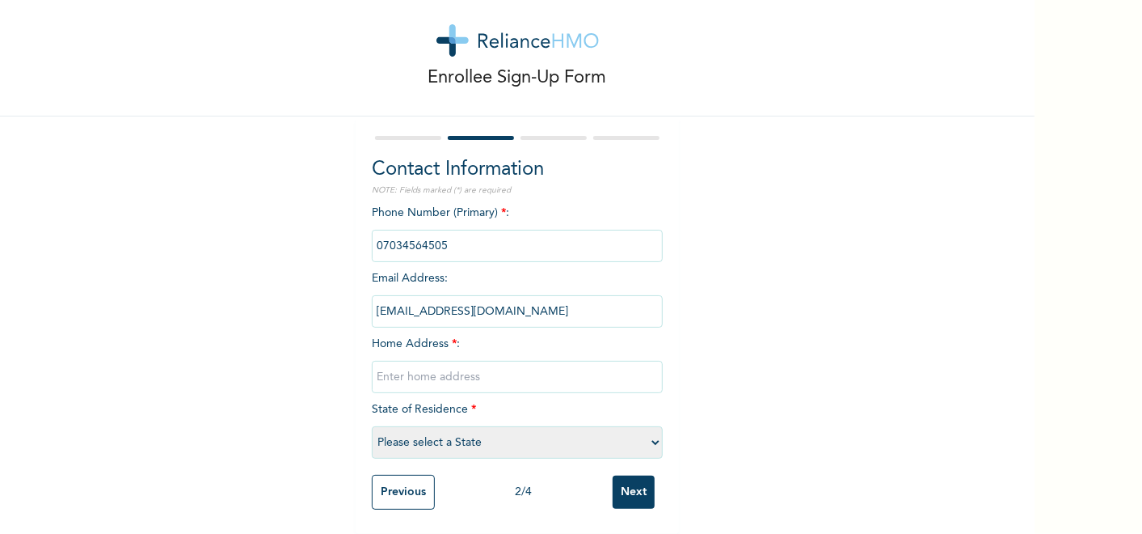
click at [563, 361] on input "text" at bounding box center [517, 377] width 291 height 32
type input "[GEOGRAPHIC_DATA]"
select select "33"
click at [618, 479] on input "Next" at bounding box center [634, 491] width 42 height 33
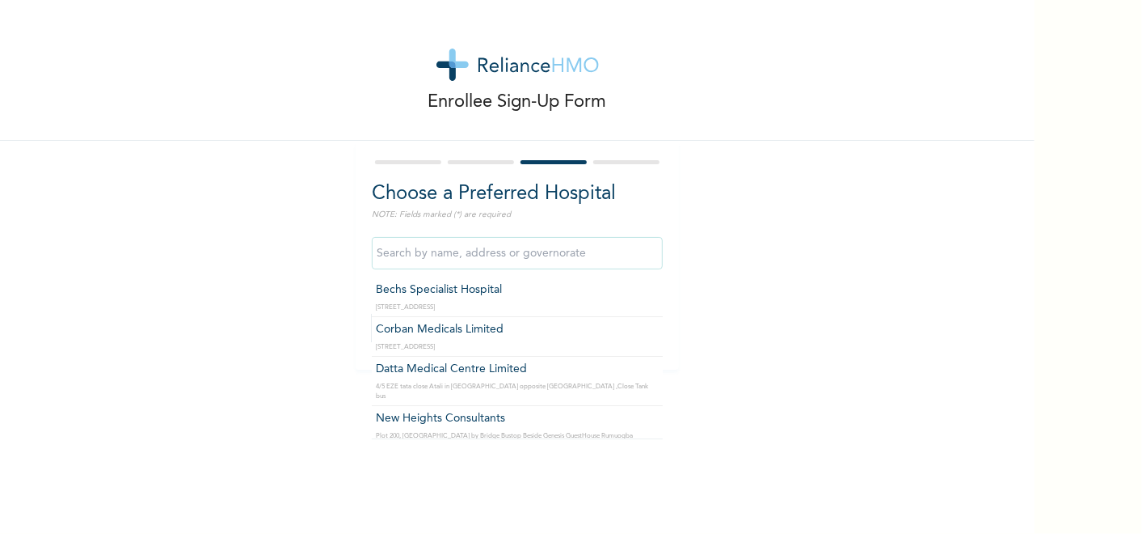
click at [568, 262] on input "text" at bounding box center [517, 253] width 291 height 32
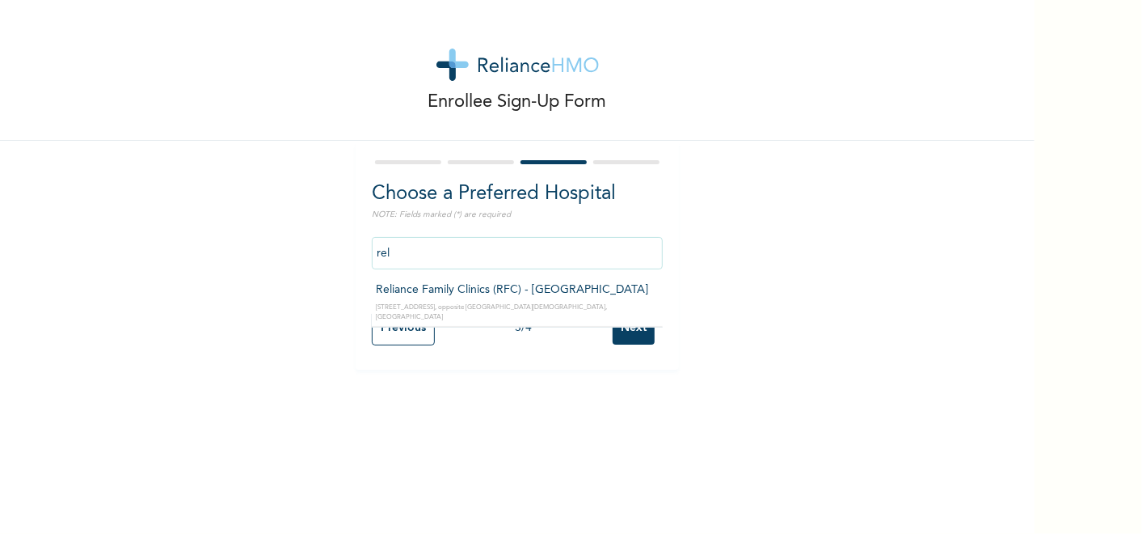
type input "Reliance Family Clinics (RFC) - [GEOGRAPHIC_DATA]"
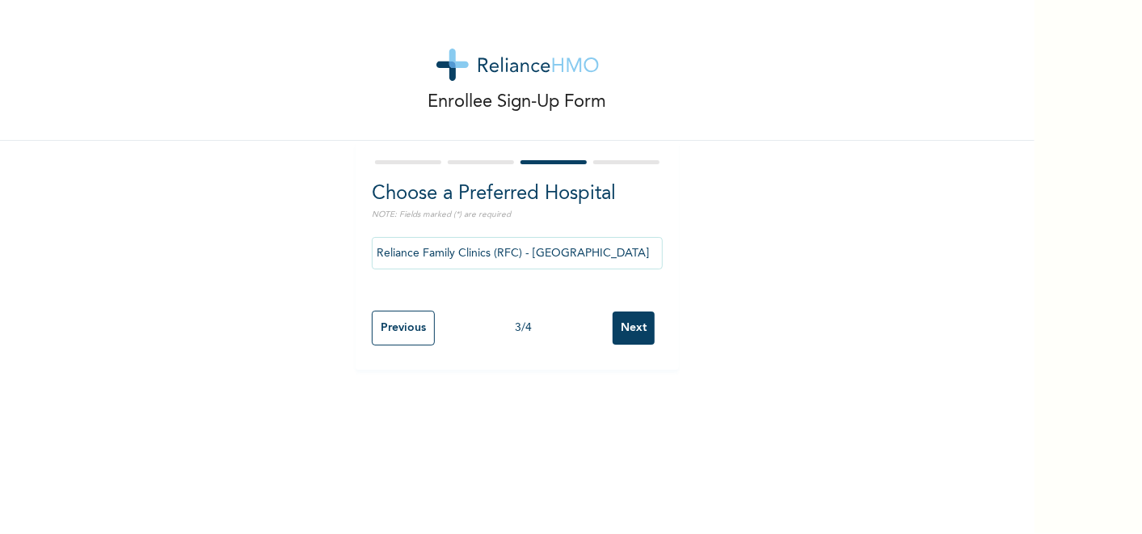
click at [615, 327] on input "Next" at bounding box center [634, 327] width 42 height 33
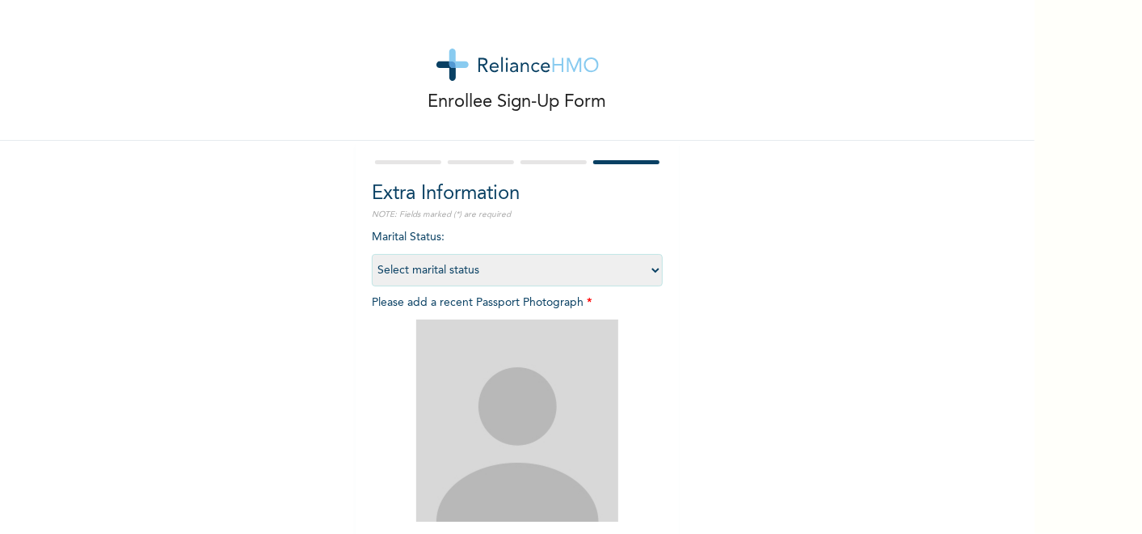
scroll to position [177, 0]
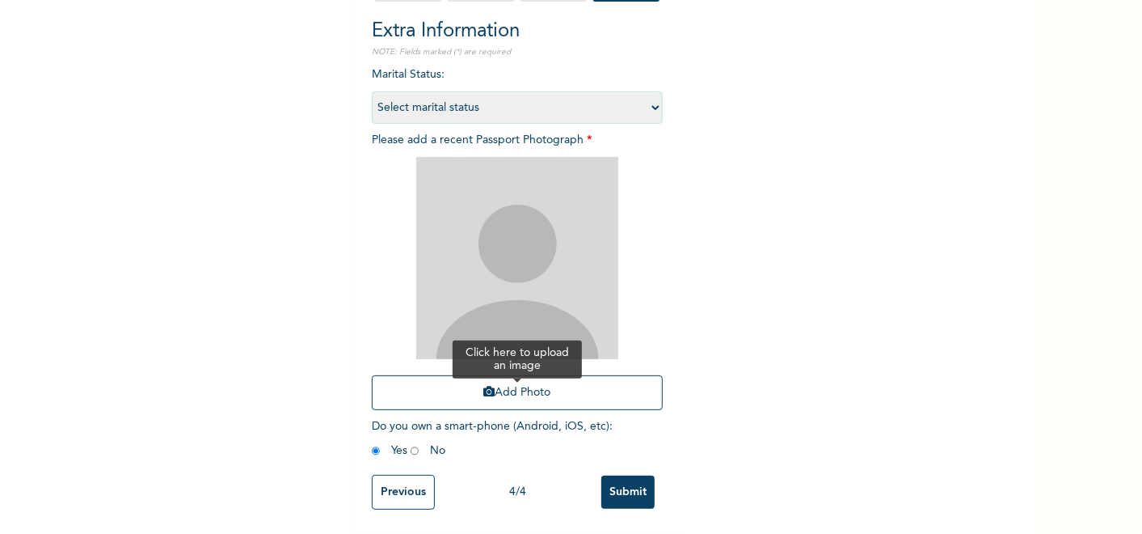
click at [606, 383] on button "Add Photo" at bounding box center [517, 392] width 291 height 35
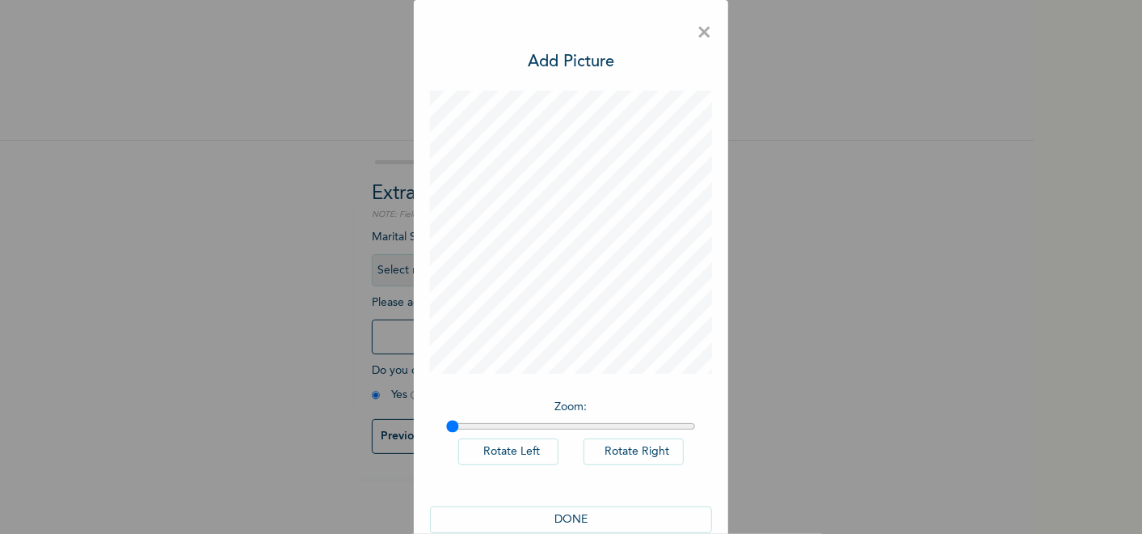
click at [533, 522] on button "DONE" at bounding box center [571, 519] width 283 height 27
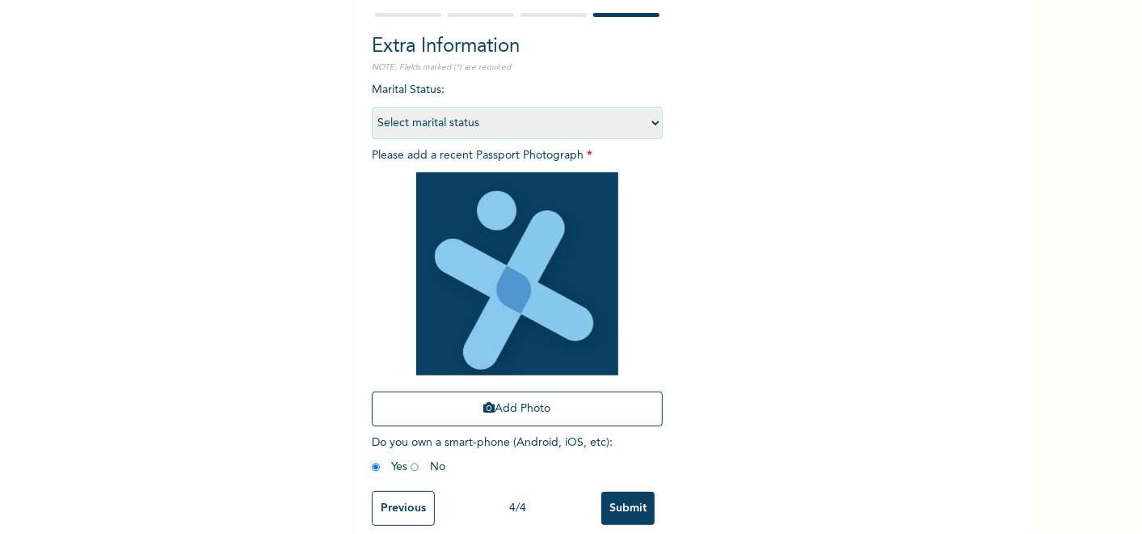
scroll to position [178, 0]
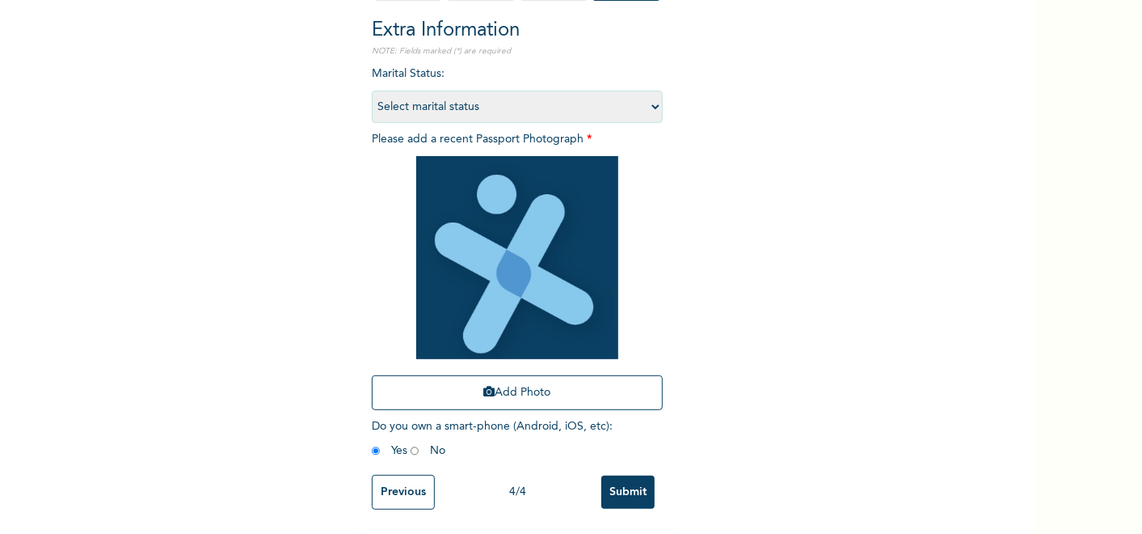
click at [614, 475] on input "Submit" at bounding box center [627, 491] width 53 height 33
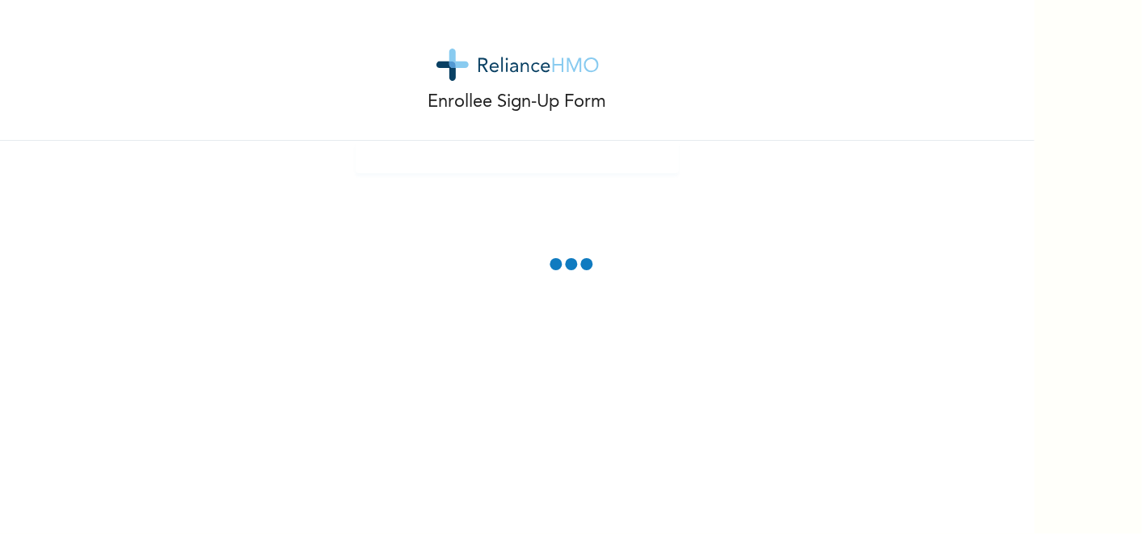
scroll to position [0, 0]
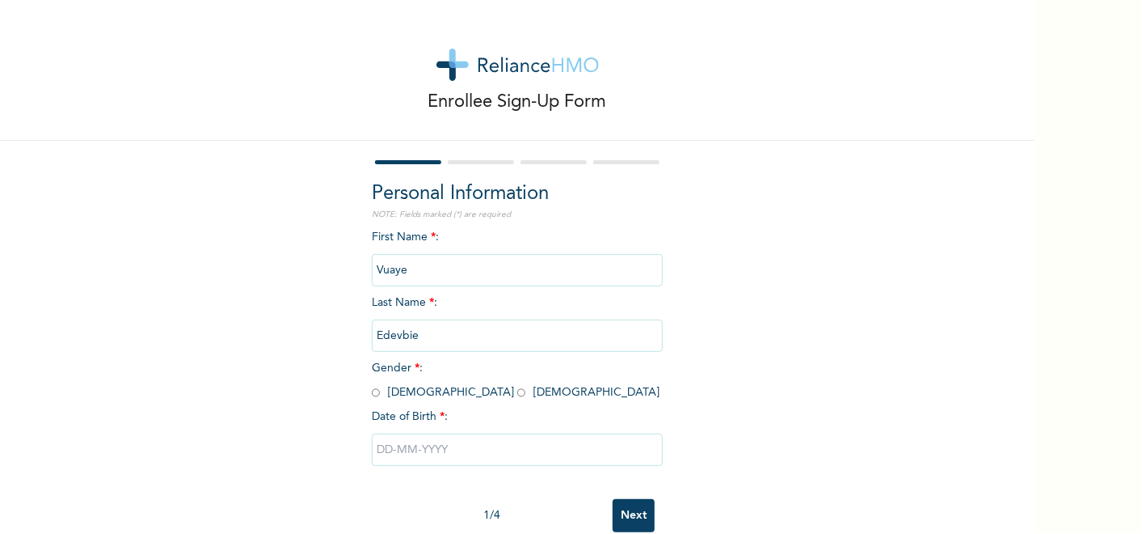
click at [372, 395] on input "radio" at bounding box center [376, 392] width 8 height 15
radio input "true"
click at [433, 453] on input "text" at bounding box center [517, 449] width 291 height 32
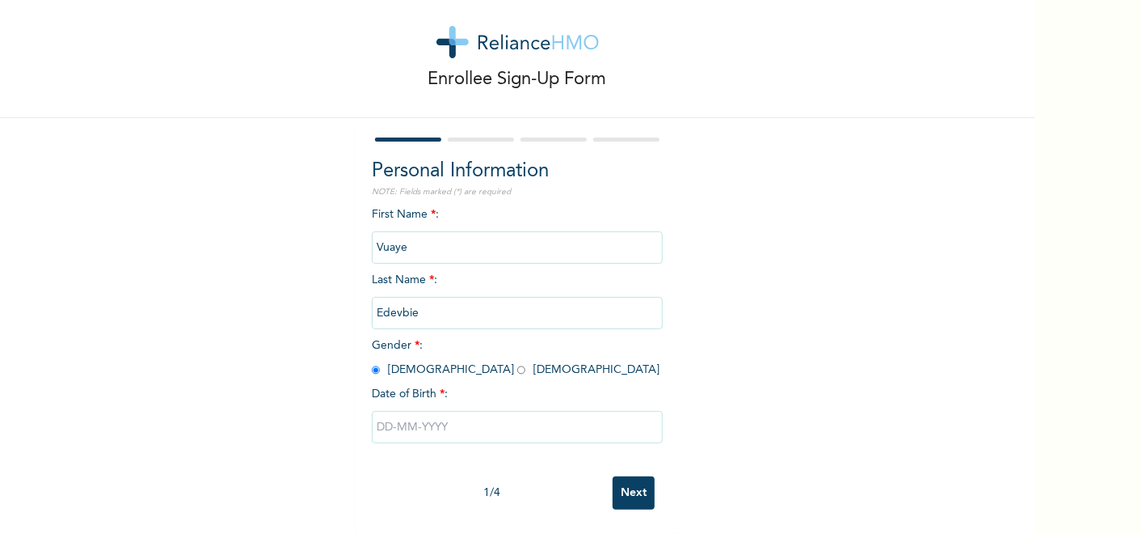
select select "7"
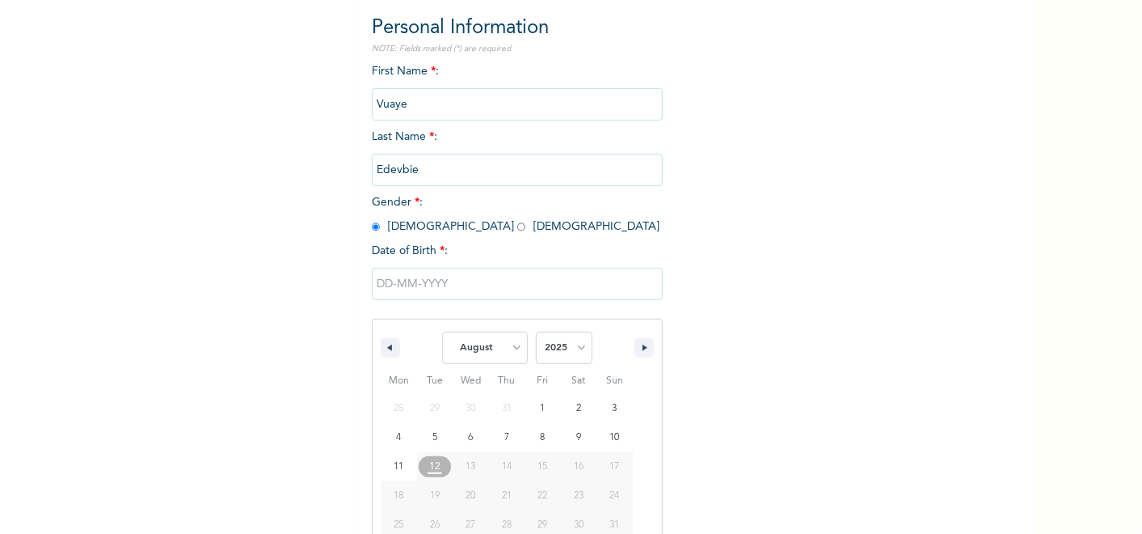
scroll to position [202, 0]
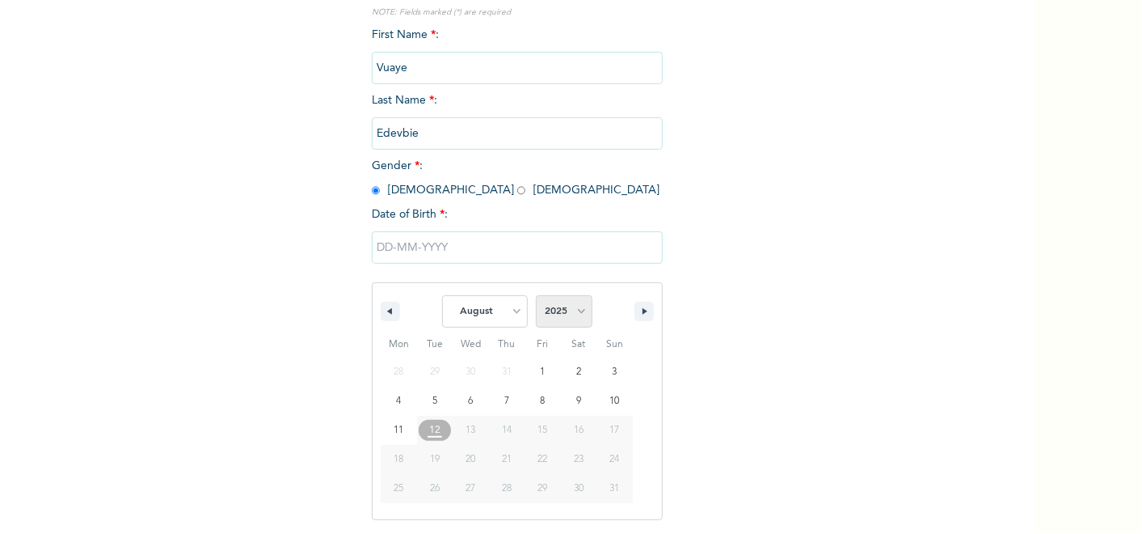
click at [547, 307] on select "2025 2024 2023 2022 2021 2020 2019 2018 2017 2016 2015 2014 2013 2012 2011 2010…" at bounding box center [564, 311] width 57 height 32
select select "1990"
click at [536, 295] on select "2025 2024 2023 2022 2021 2020 2019 2018 2017 2016 2015 2014 2013 2012 2011 2010…" at bounding box center [564, 311] width 57 height 32
drag, startPoint x: 540, startPoint y: 309, endPoint x: 513, endPoint y: 302, distance: 28.2
click at [513, 302] on span "January February March April May June July August September October November [D…" at bounding box center [517, 311] width 218 height 49
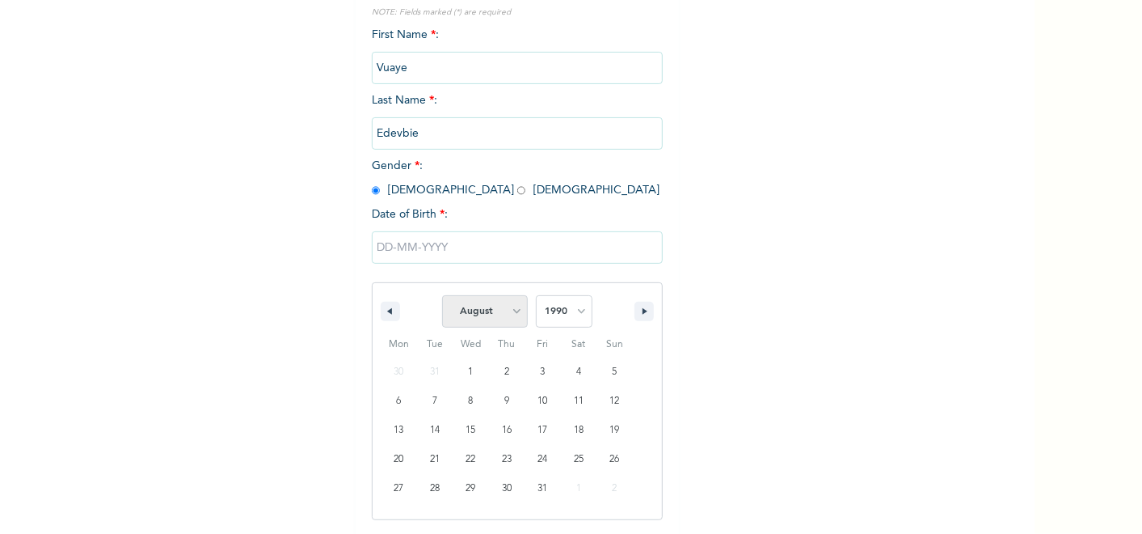
click at [513, 302] on select "January February March April May June July August September October November De…" at bounding box center [485, 311] width 86 height 32
select select "0"
click at [442, 295] on select "January February March April May June July August September October November De…" at bounding box center [485, 311] width 86 height 32
type input "[DATE]"
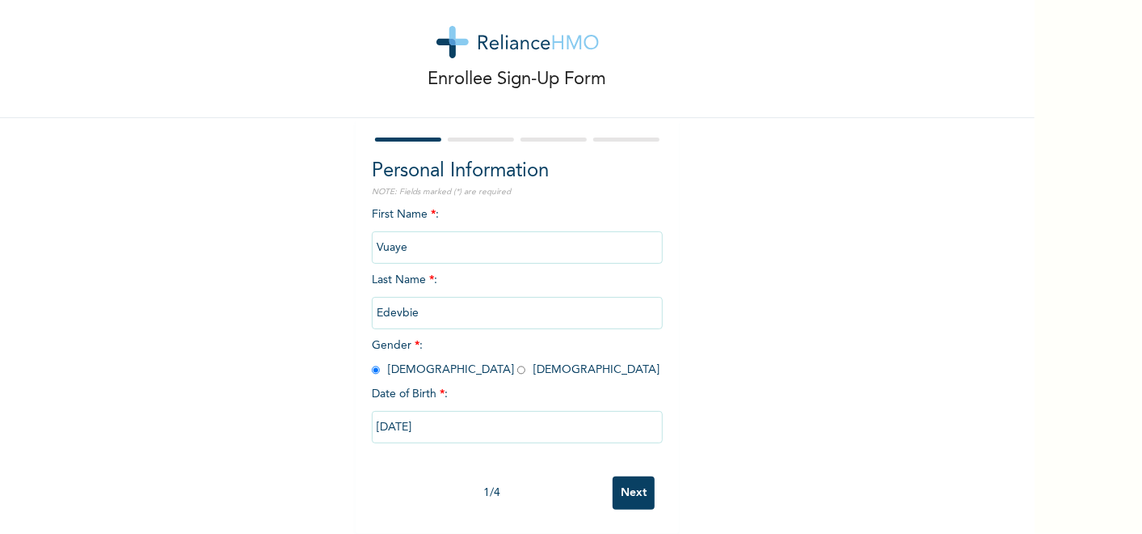
click at [626, 494] on input "Next" at bounding box center [634, 492] width 42 height 33
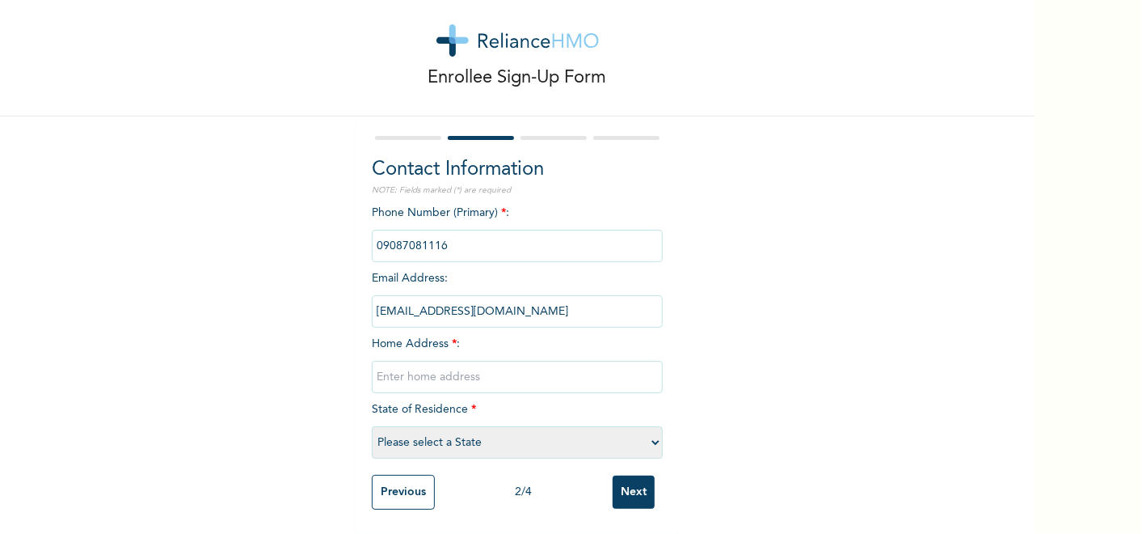
click at [519, 369] on input "text" at bounding box center [517, 377] width 291 height 32
type input "[GEOGRAPHIC_DATA]"
select select "33"
click at [614, 479] on input "Next" at bounding box center [634, 491] width 42 height 33
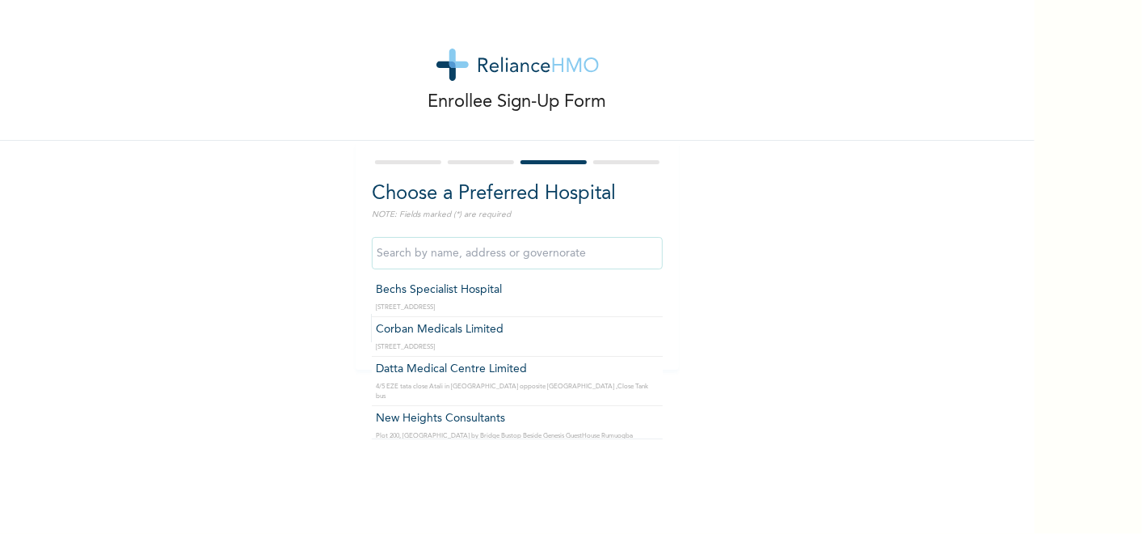
click at [496, 264] on input "text" at bounding box center [517, 253] width 291 height 32
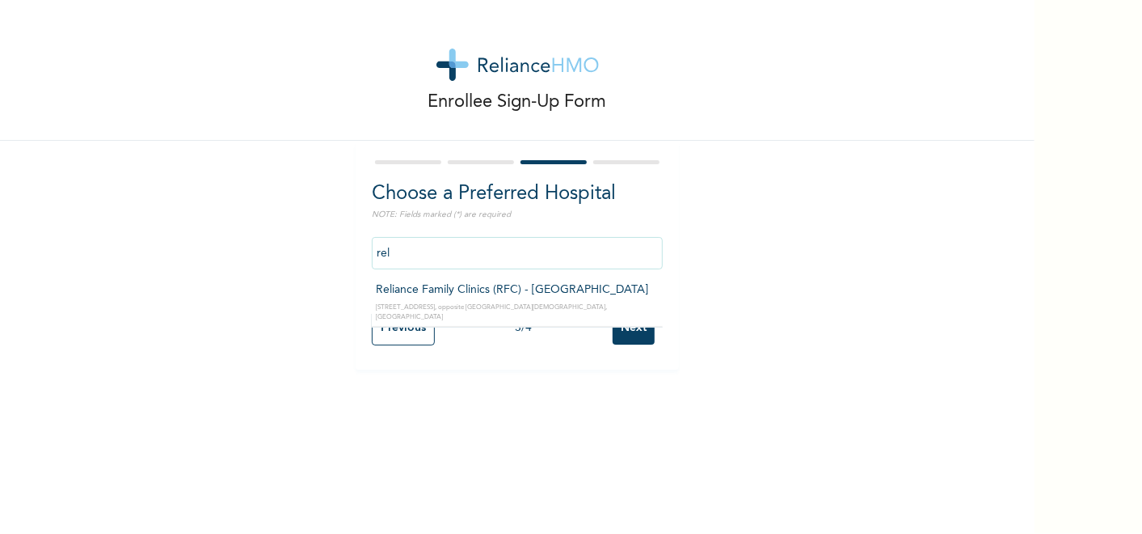
type input "Reliance Family Clinics (RFC) - [GEOGRAPHIC_DATA]"
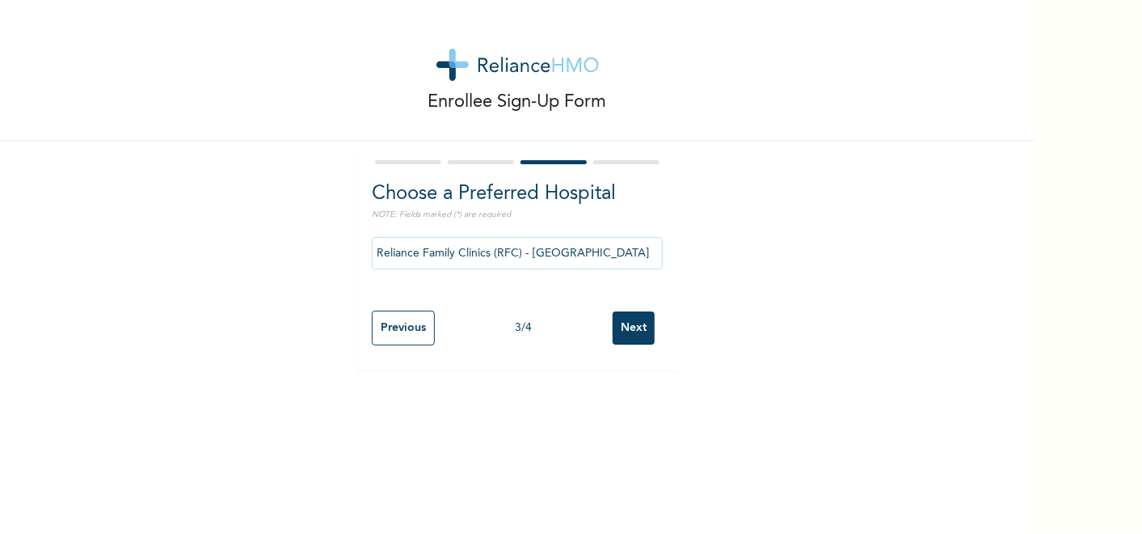
click at [631, 330] on input "Next" at bounding box center [634, 327] width 42 height 33
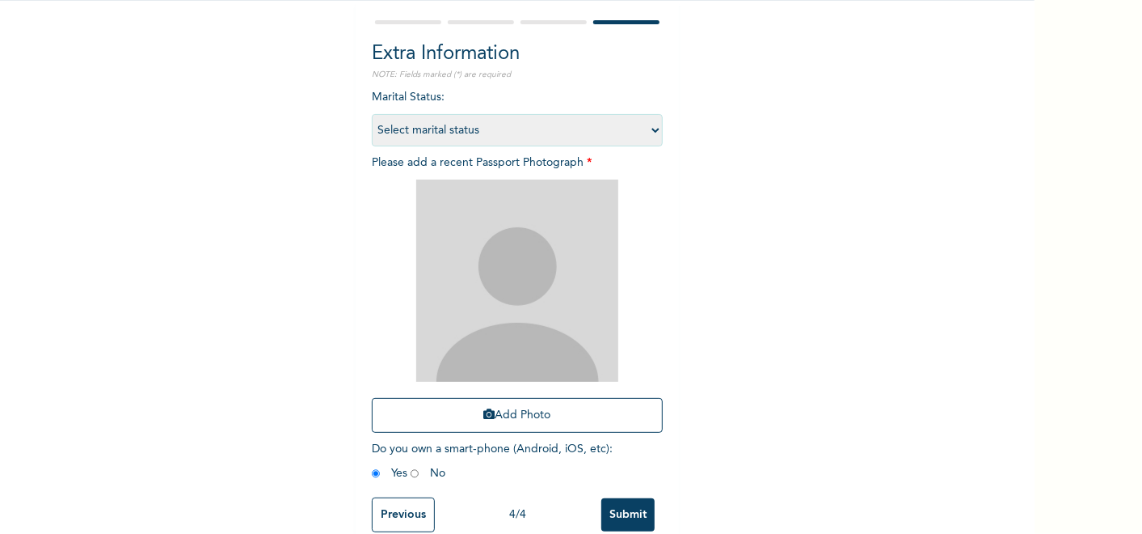
scroll to position [177, 0]
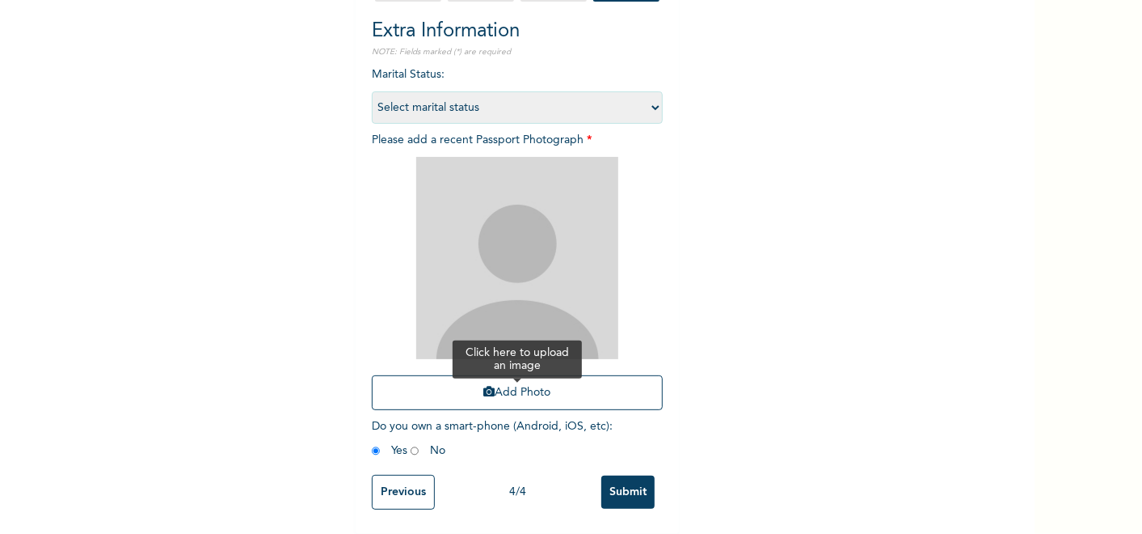
click at [555, 394] on button "Add Photo" at bounding box center [517, 392] width 291 height 35
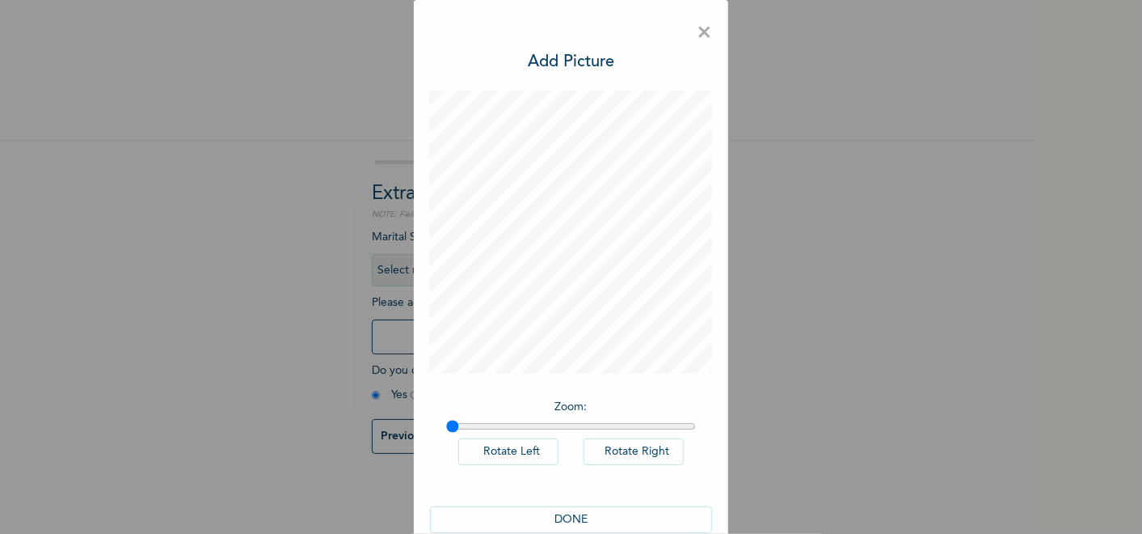
click at [576, 517] on button "DONE" at bounding box center [571, 519] width 283 height 27
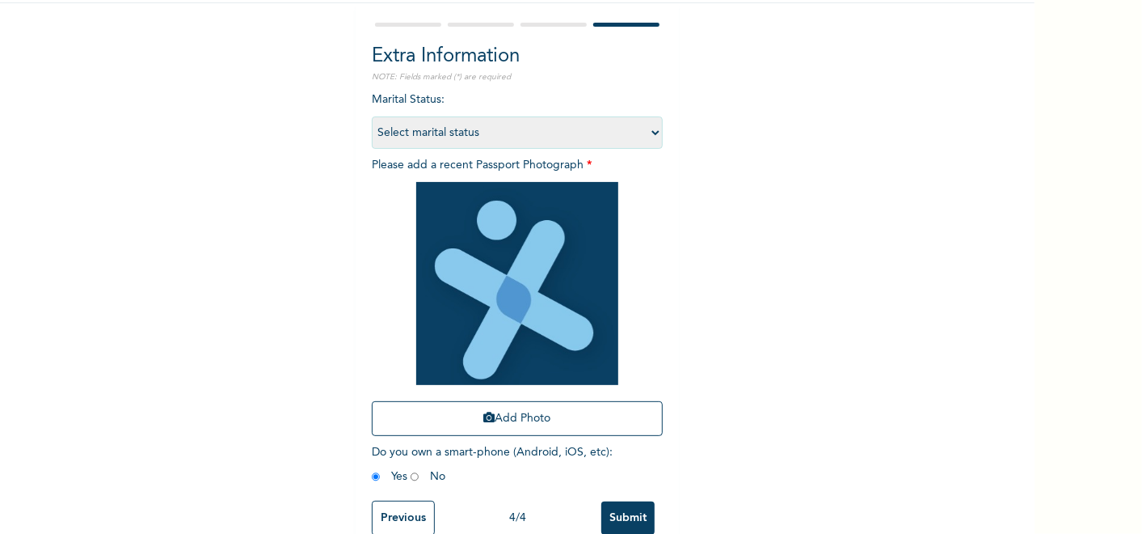
scroll to position [178, 0]
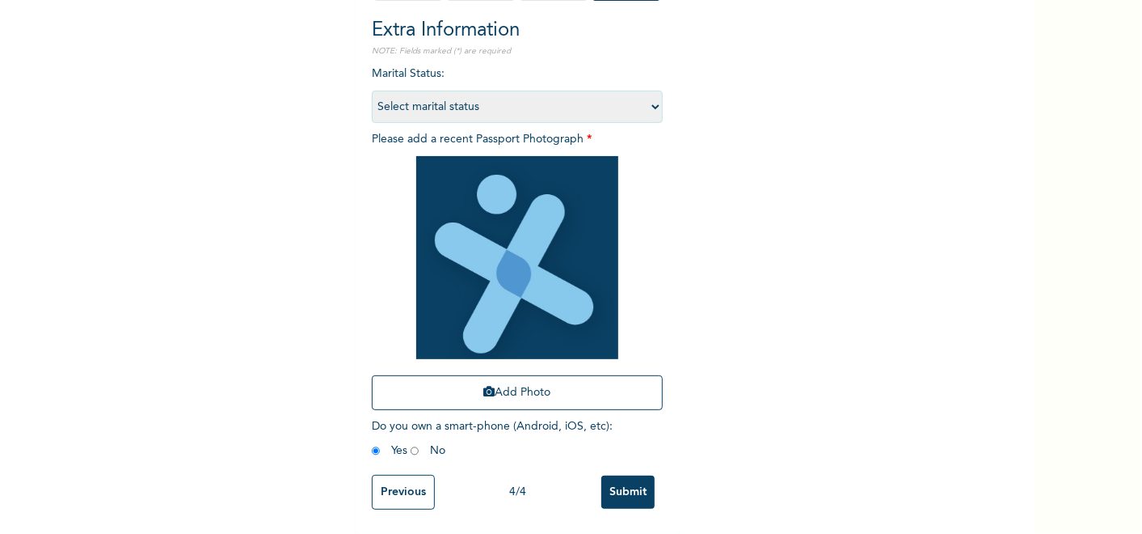
click at [616, 475] on input "Submit" at bounding box center [627, 491] width 53 height 33
